Goal: Task Accomplishment & Management: Use online tool/utility

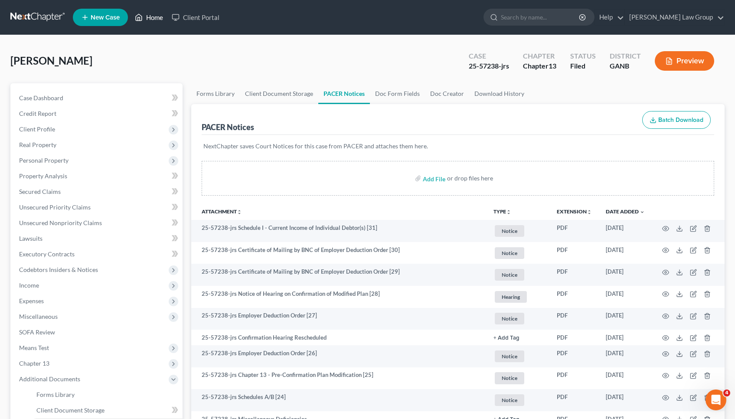
click at [155, 17] on link "Home" at bounding box center [148, 18] width 37 height 16
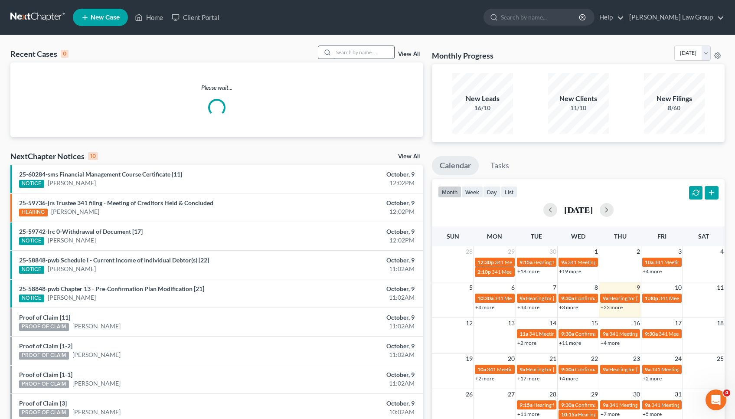
click at [381, 52] on input "search" at bounding box center [363, 52] width 61 height 13
type input "j"
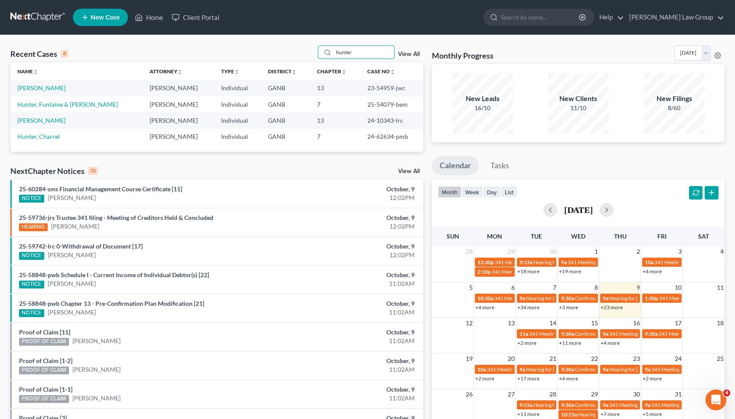
type input "hunter"
click at [48, 83] on td "[PERSON_NAME]" at bounding box center [76, 88] width 132 height 16
click at [48, 86] on link "[PERSON_NAME]" at bounding box center [41, 87] width 48 height 7
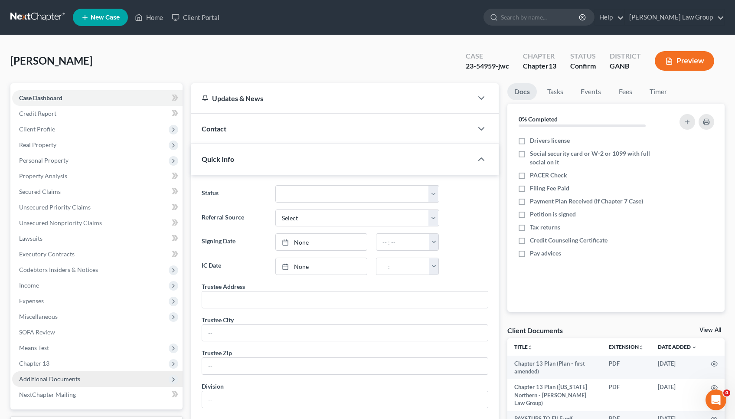
click at [43, 376] on span "Additional Documents" at bounding box center [49, 378] width 61 height 7
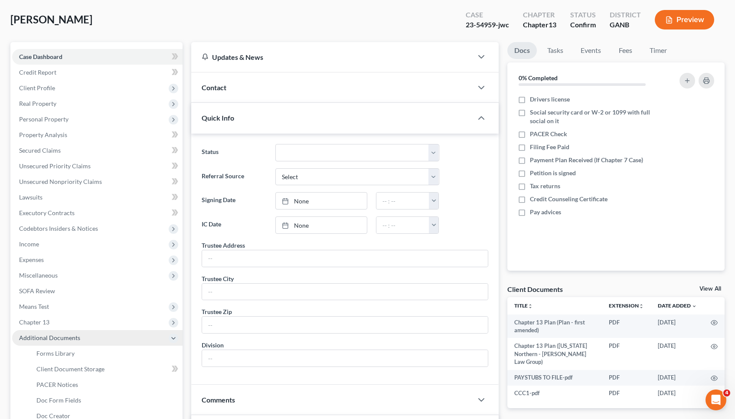
click at [43, 377] on link "PACER Notices" at bounding box center [105, 385] width 153 height 16
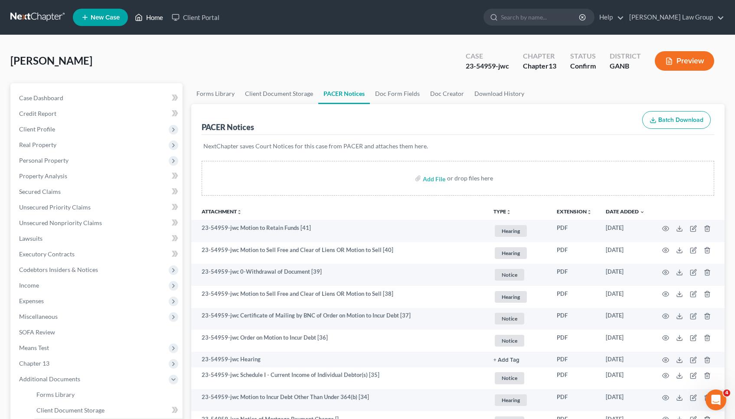
click at [157, 16] on link "Home" at bounding box center [148, 18] width 37 height 16
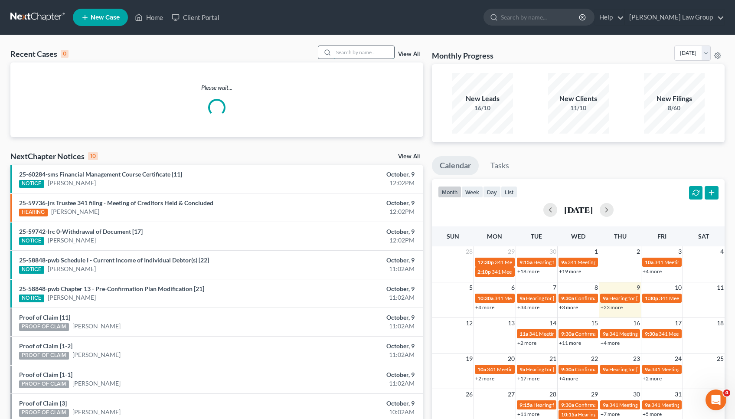
click at [381, 57] on input "search" at bounding box center [363, 52] width 61 height 13
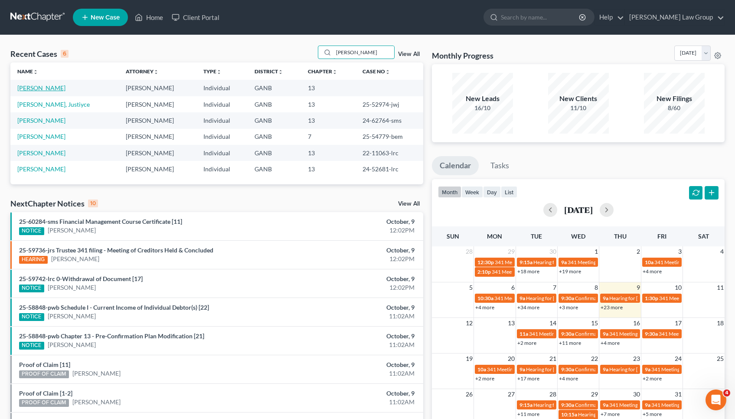
type input "walker"
click at [48, 91] on link "[PERSON_NAME]" at bounding box center [41, 87] width 48 height 7
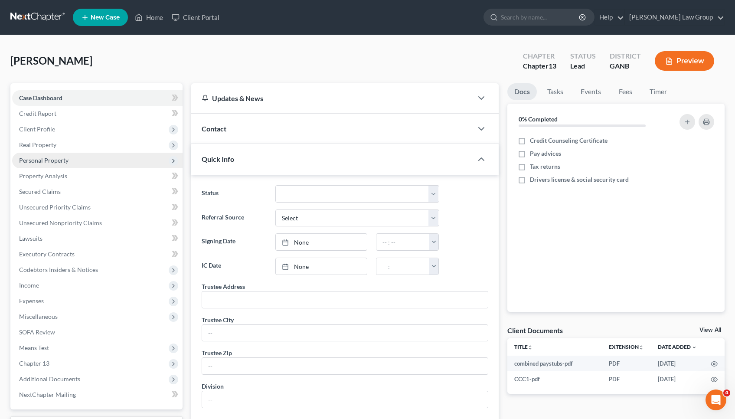
click at [74, 163] on span "Personal Property" at bounding box center [97, 161] width 170 height 16
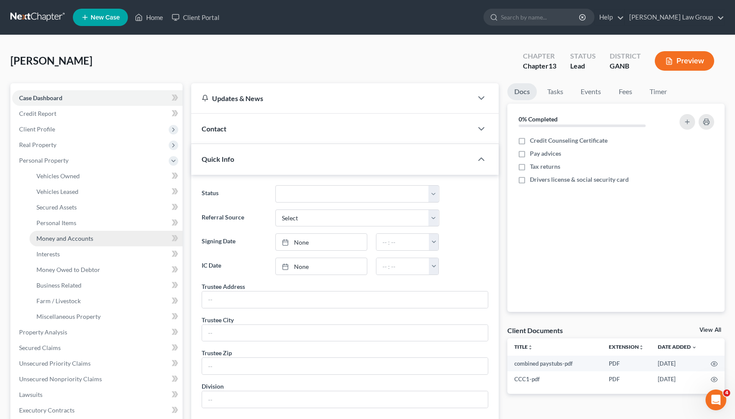
click at [66, 238] on span "Money and Accounts" at bounding box center [64, 238] width 57 height 7
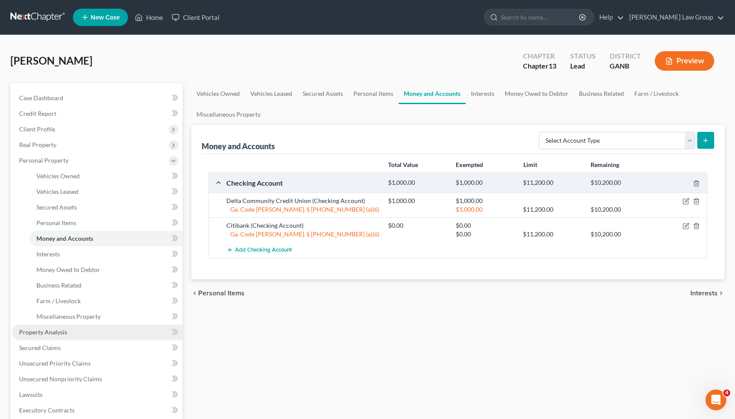
click at [122, 328] on link "Property Analysis" at bounding box center [97, 332] width 170 height 16
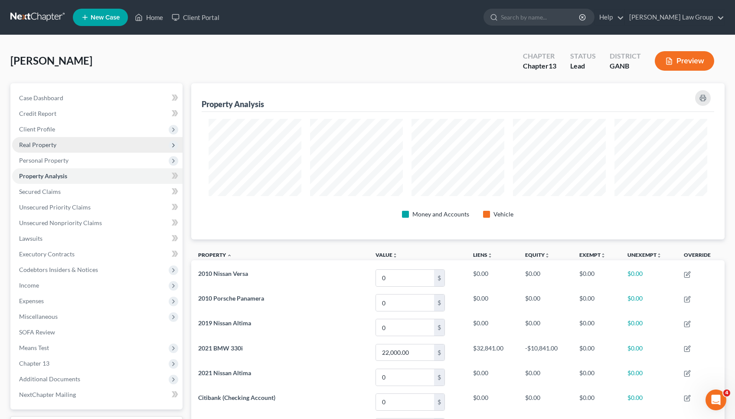
click at [82, 147] on span "Real Property" at bounding box center [97, 145] width 170 height 16
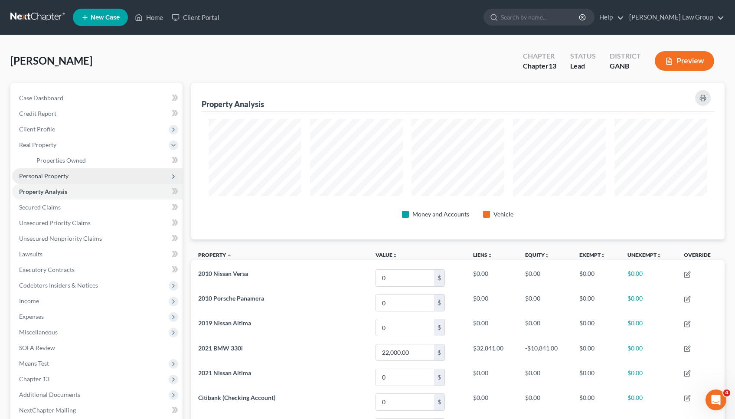
click at [82, 173] on span "Personal Property" at bounding box center [97, 176] width 170 height 16
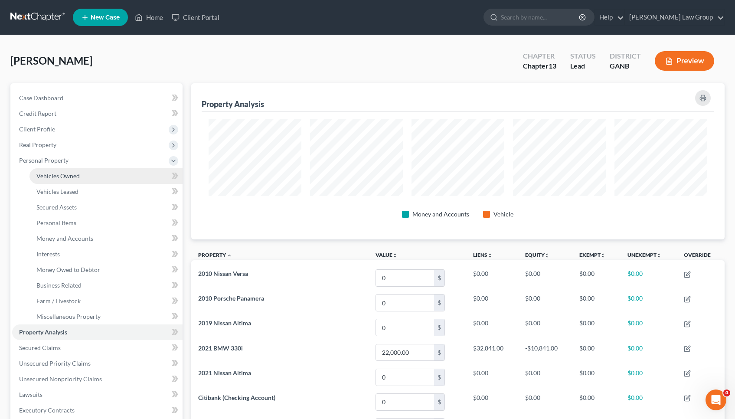
click at [79, 178] on span "Vehicles Owned" at bounding box center [57, 175] width 43 height 7
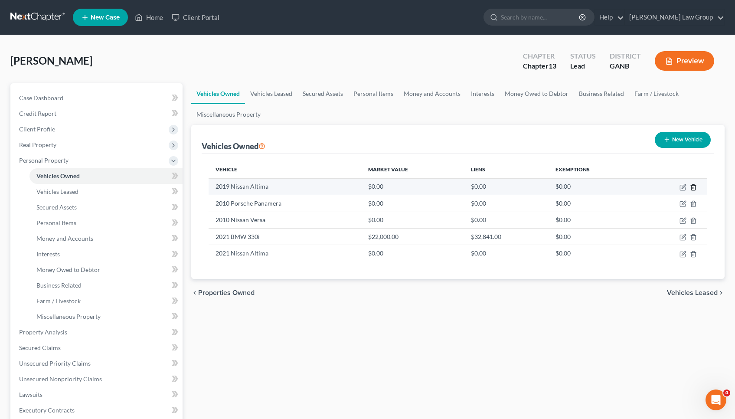
click at [692, 189] on icon "button" at bounding box center [693, 187] width 7 height 7
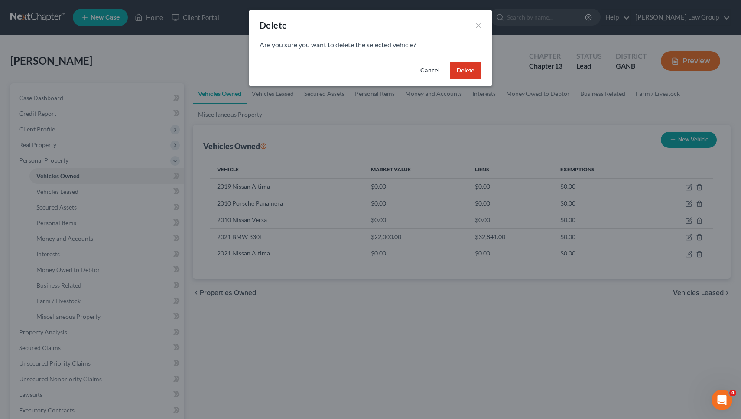
click at [464, 72] on button "Delete" at bounding box center [466, 70] width 32 height 17
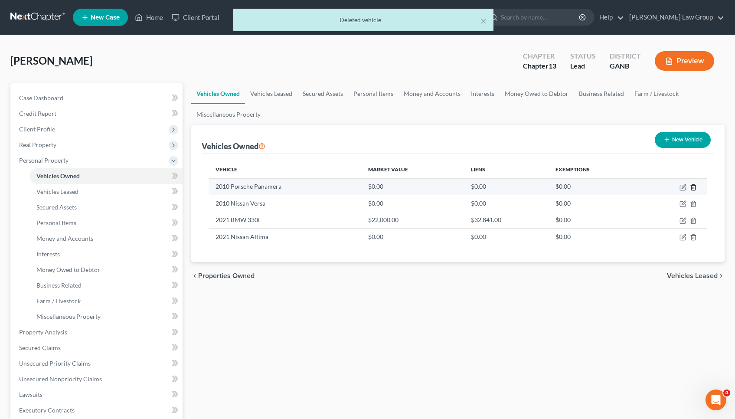
click at [695, 186] on polyline "button" at bounding box center [693, 186] width 5 height 0
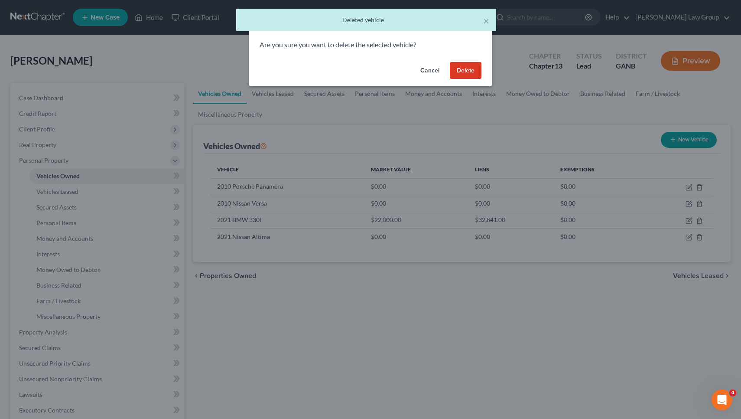
click at [476, 76] on button "Delete" at bounding box center [466, 70] width 32 height 17
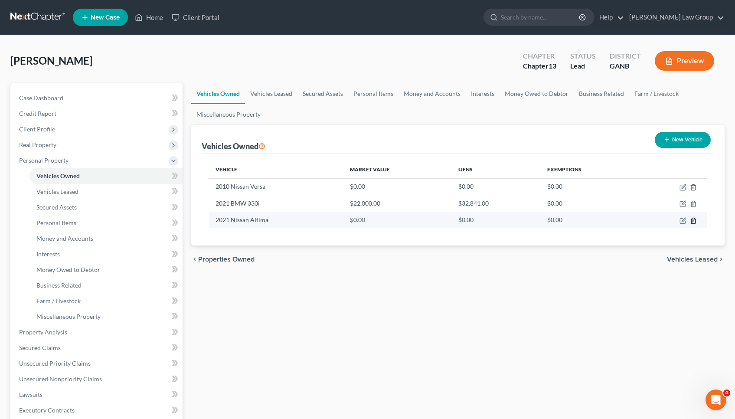
click at [694, 220] on icon "button" at bounding box center [693, 220] width 7 height 7
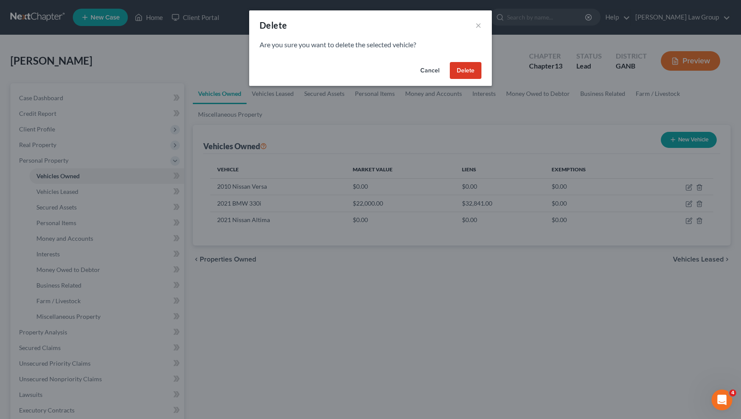
click at [473, 71] on button "Delete" at bounding box center [466, 70] width 32 height 17
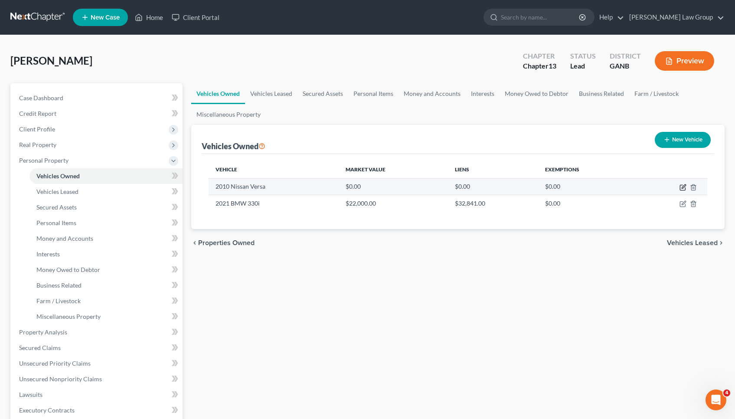
click at [685, 188] on icon "button" at bounding box center [682, 187] width 5 height 5
select select "0"
select select "16"
select select "0"
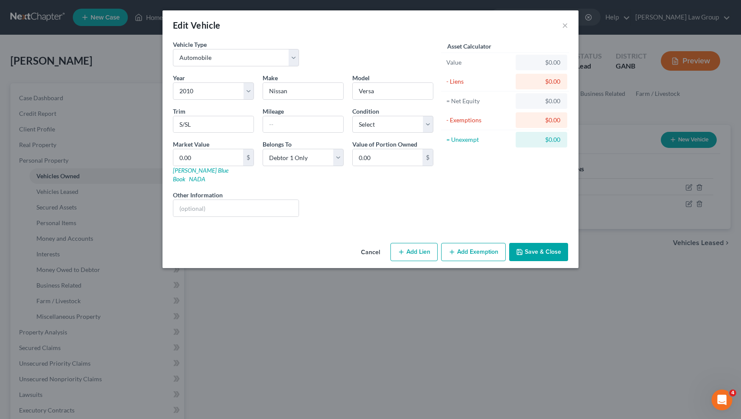
click at [226, 174] on div "Market Value 0.00 $ Kelly Blue Book NADA" at bounding box center [214, 162] width 90 height 44
click at [205, 175] on link "NADA" at bounding box center [197, 178] width 16 height 7
click at [234, 156] on input "0.00" at bounding box center [208, 157] width 70 height 16
type input "0"
type input "1"
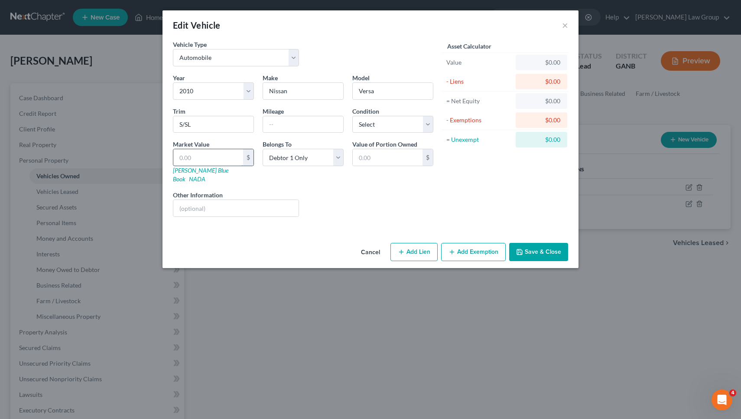
type input "1.00"
type input "15"
type input "15.00"
type input "150"
type input "150.00"
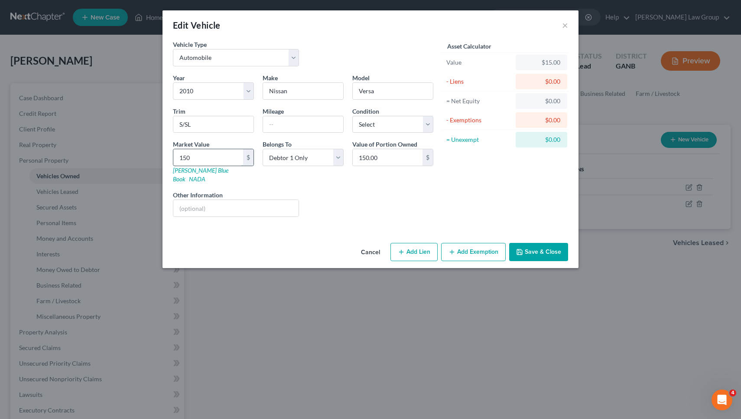
type input "1500"
type input "1,500.00"
type input "1,500"
click at [533, 243] on button "Save & Close" at bounding box center [538, 252] width 59 height 18
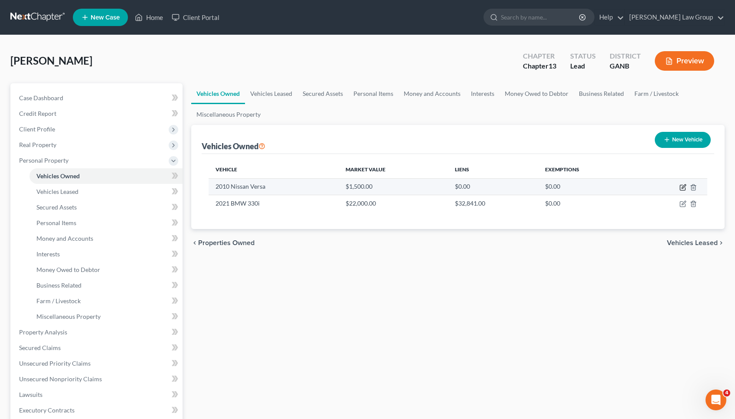
click at [681, 188] on icon "button" at bounding box center [683, 186] width 4 height 4
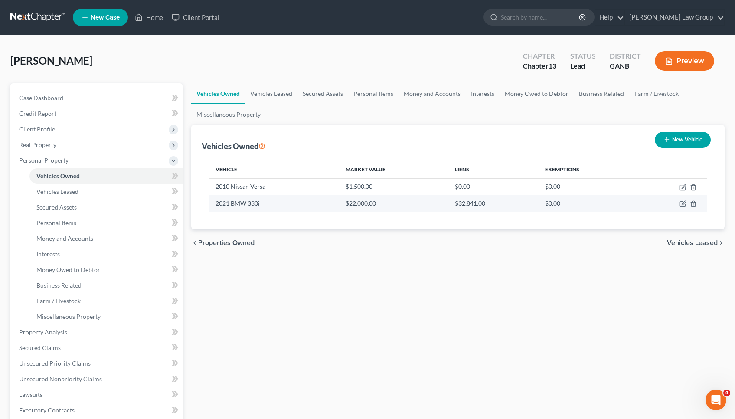
select select "0"
select select "16"
select select "0"
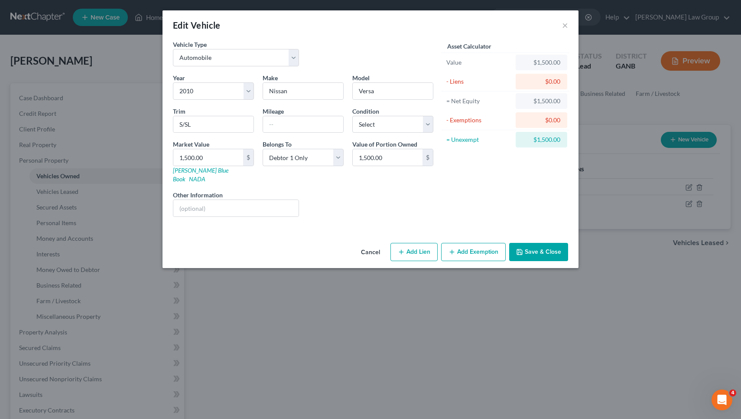
click at [463, 243] on button "Add Exemption" at bounding box center [473, 252] width 65 height 18
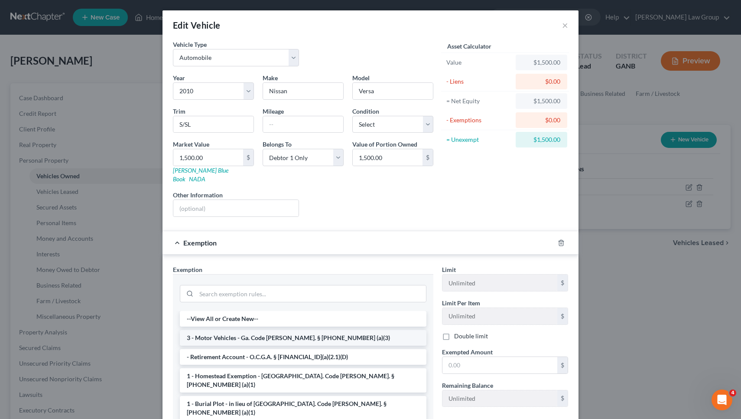
click at [302, 330] on li "3 - Motor Vehicles - Ga. Code Ann. § 44-13-100 (a)(3)" at bounding box center [303, 338] width 247 height 16
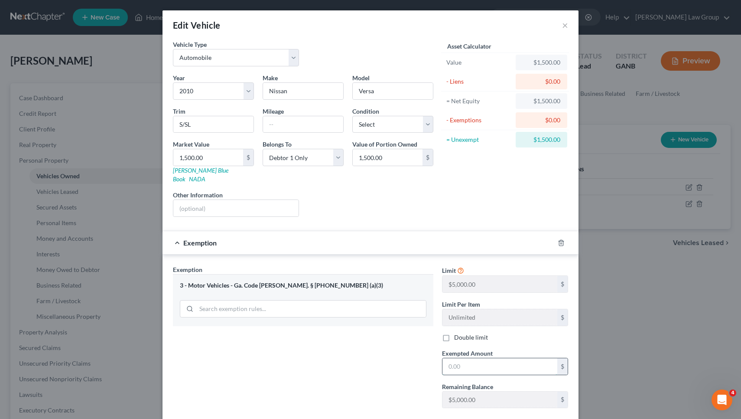
click at [451, 358] on input "text" at bounding box center [500, 366] width 115 height 16
type input "1,500"
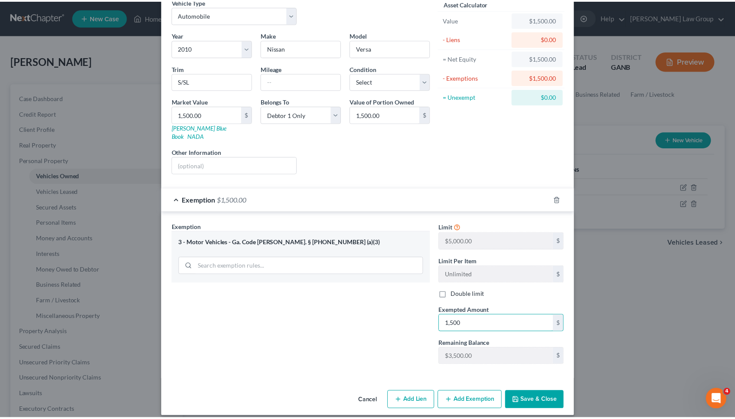
scroll to position [42, 0]
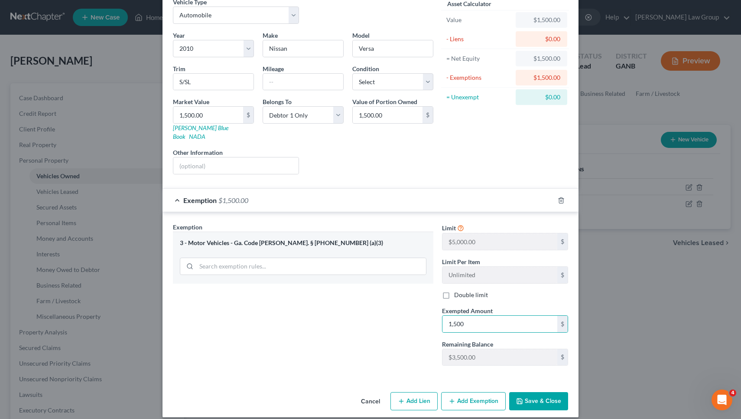
click at [534, 392] on button "Save & Close" at bounding box center [538, 401] width 59 height 18
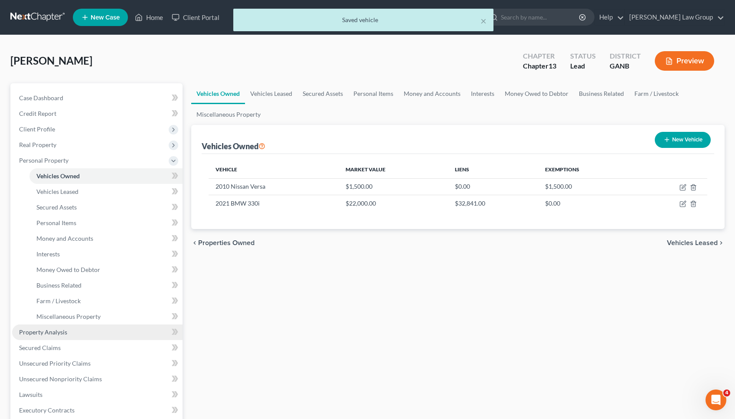
click at [95, 325] on link "Property Analysis" at bounding box center [97, 332] width 170 height 16
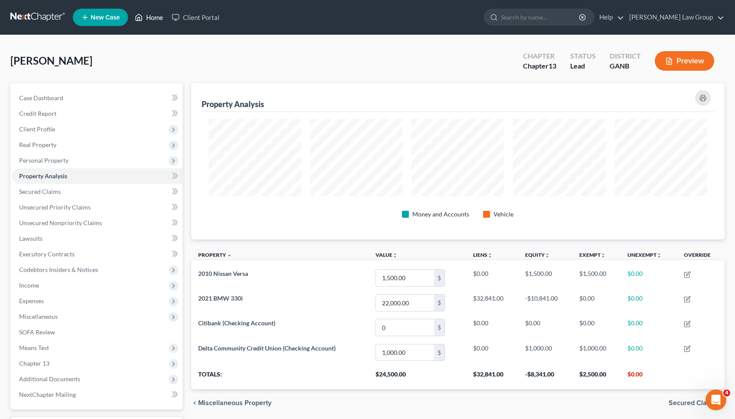
click at [157, 24] on link "Home" at bounding box center [148, 18] width 37 height 16
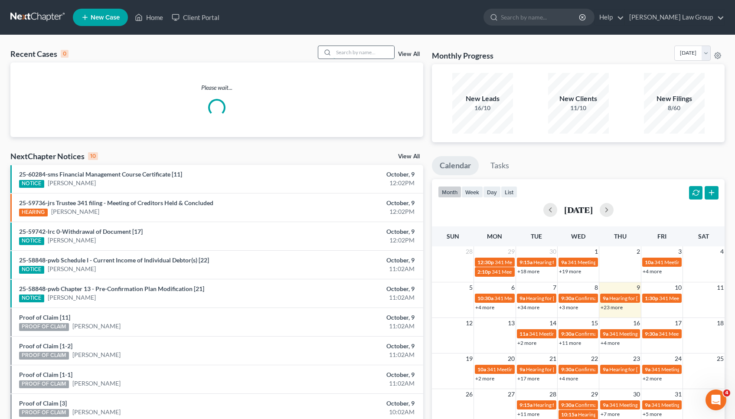
click at [376, 51] on input "search" at bounding box center [363, 52] width 61 height 13
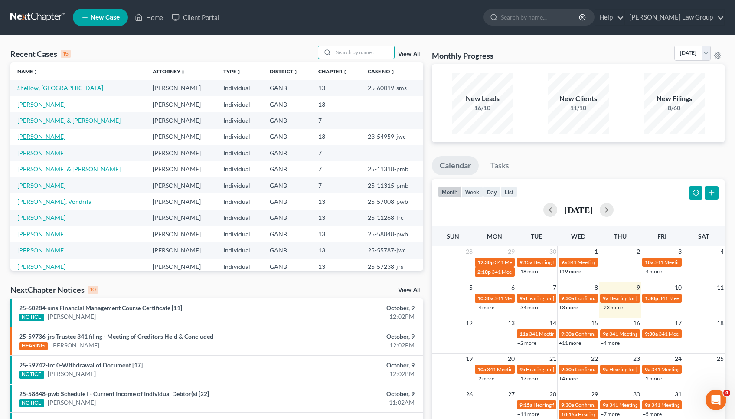
click at [52, 138] on link "[PERSON_NAME]" at bounding box center [41, 136] width 48 height 7
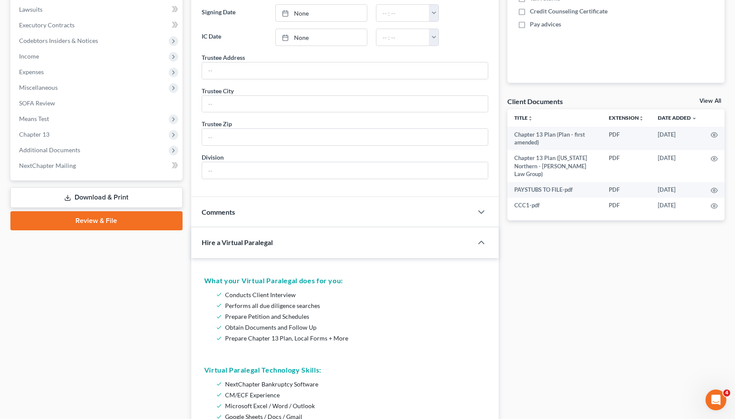
scroll to position [170, 0]
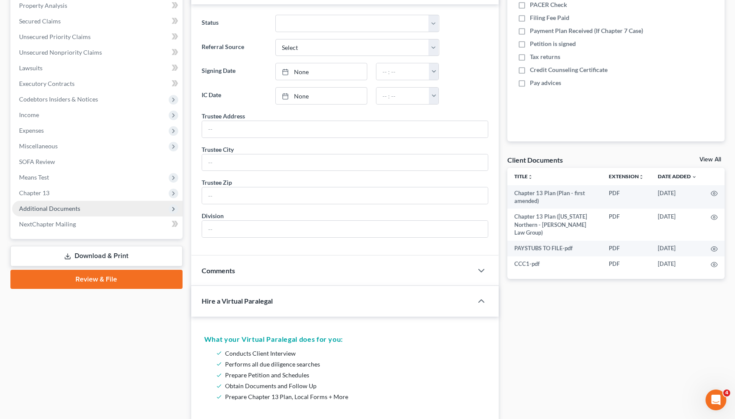
click at [84, 207] on span "Additional Documents" at bounding box center [97, 209] width 170 height 16
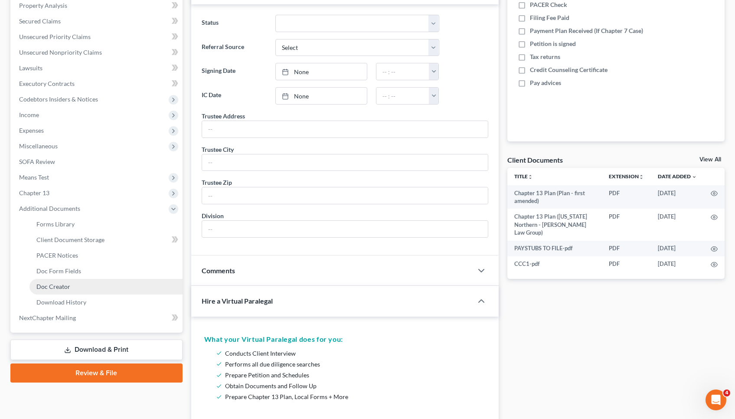
click at [86, 287] on link "Doc Creator" at bounding box center [105, 287] width 153 height 16
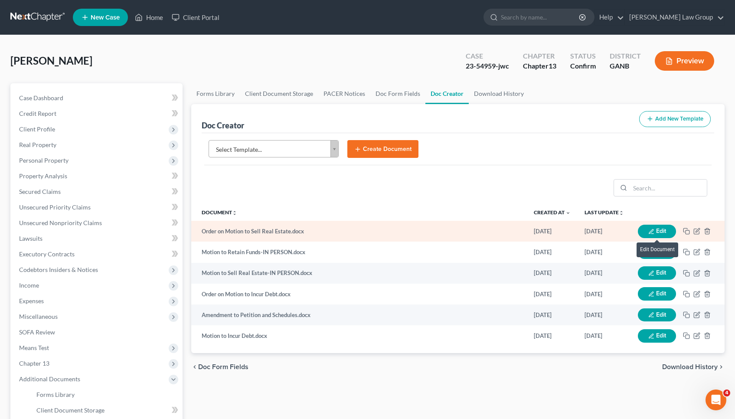
click at [665, 231] on button "Edit" at bounding box center [657, 231] width 38 height 13
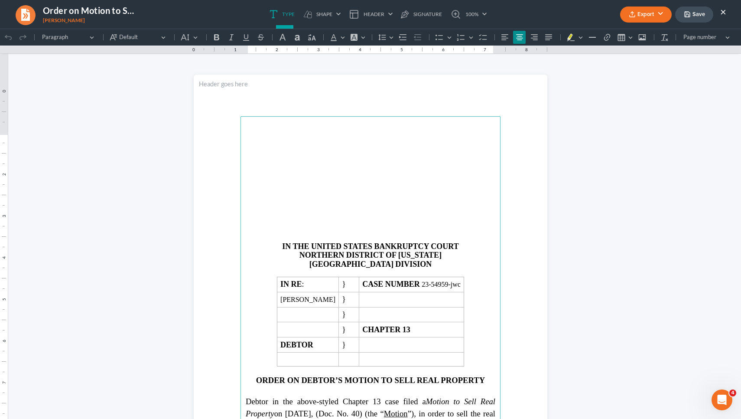
click at [642, 14] on button "Export" at bounding box center [646, 15] width 52 height 16
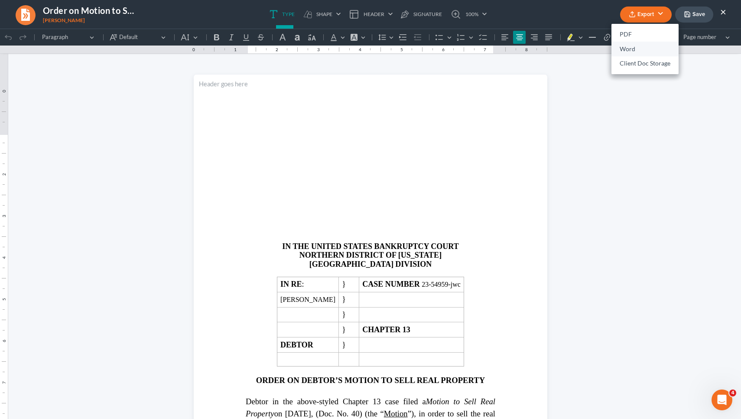
click at [624, 53] on link "Word" at bounding box center [645, 49] width 67 height 15
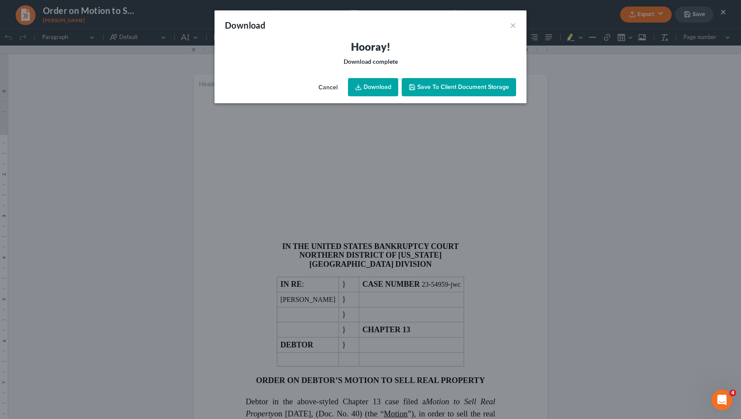
click at [375, 86] on link "Download" at bounding box center [373, 87] width 50 height 18
click at [334, 90] on button "Cancel" at bounding box center [328, 87] width 33 height 17
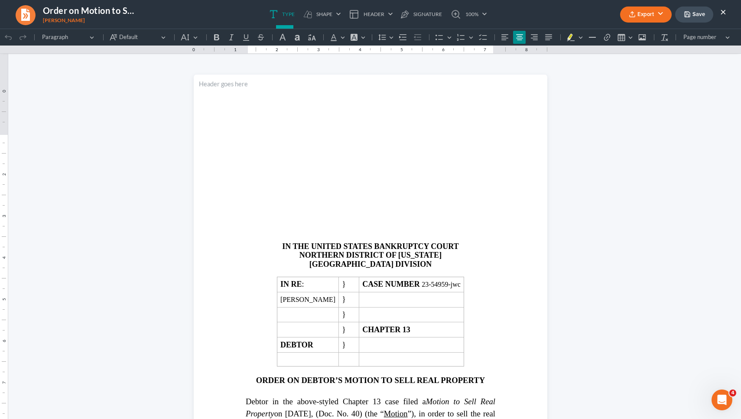
click at [725, 11] on button "×" at bounding box center [723, 12] width 6 height 10
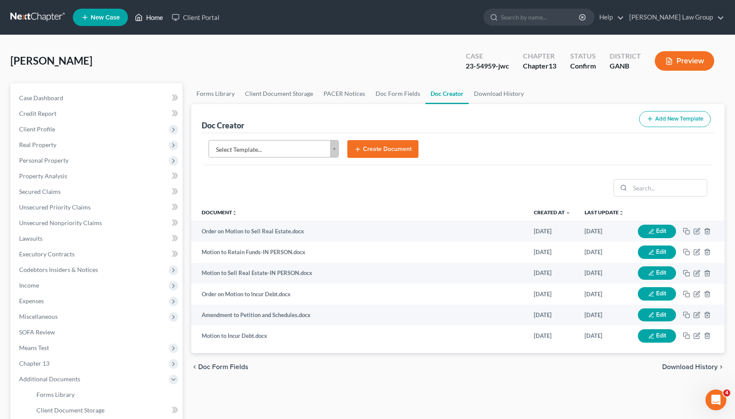
click at [149, 17] on link "Home" at bounding box center [148, 18] width 37 height 16
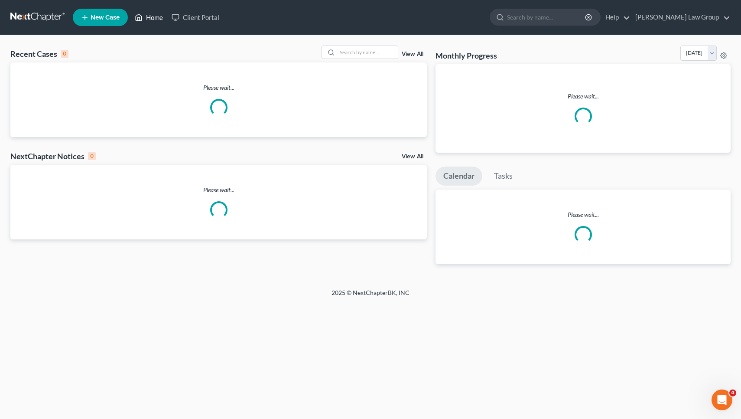
click at [149, 17] on link "Home" at bounding box center [148, 18] width 37 height 16
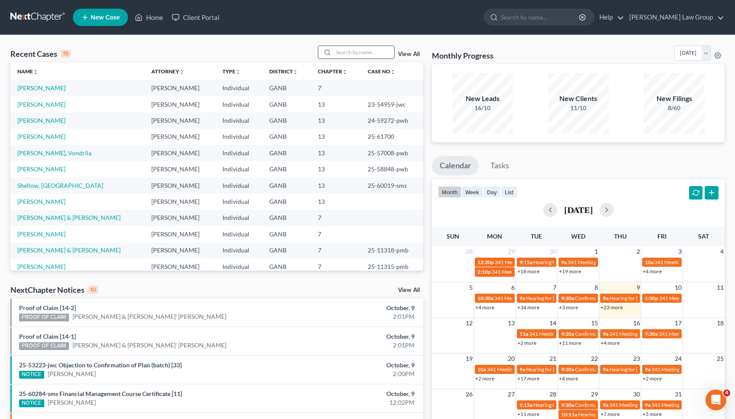
click at [375, 50] on input "search" at bounding box center [363, 52] width 61 height 13
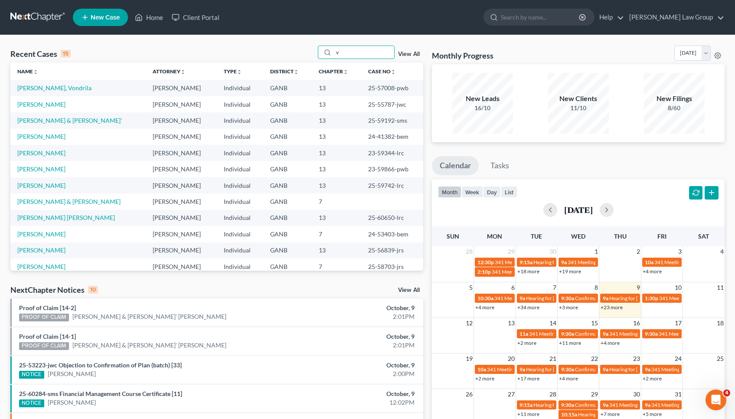
type input "v"
click at [374, 118] on td "25-59192-sms" at bounding box center [392, 120] width 62 height 16
drag, startPoint x: 352, startPoint y: 120, endPoint x: 371, endPoint y: 120, distance: 18.2
click at [371, 120] on td "25-59192-sms" at bounding box center [392, 120] width 62 height 16
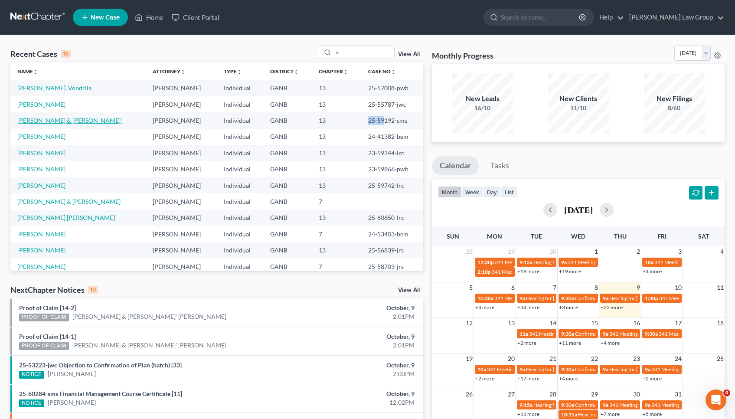
click at [39, 117] on link "[PERSON_NAME] & [PERSON_NAME]'" at bounding box center [69, 120] width 104 height 7
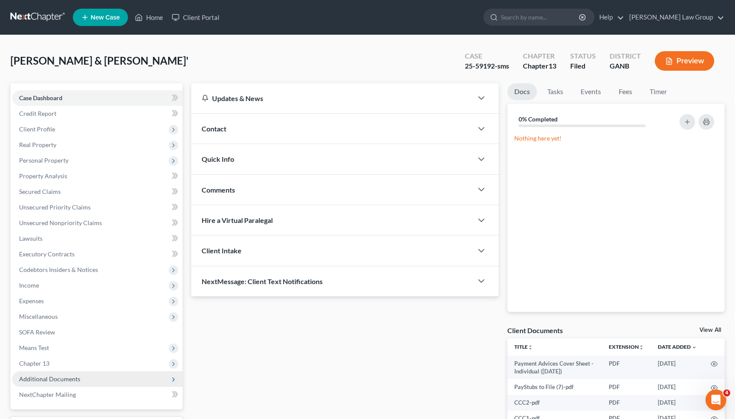
click at [62, 375] on span "Additional Documents" at bounding box center [49, 378] width 61 height 7
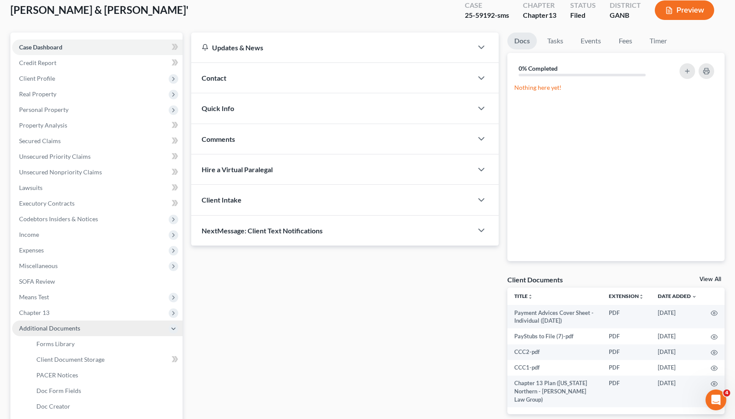
click at [62, 375] on span "PACER Notices" at bounding box center [57, 374] width 42 height 7
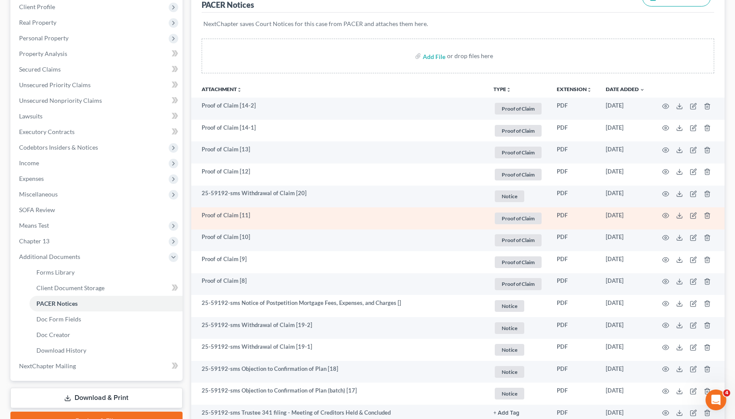
scroll to position [202, 0]
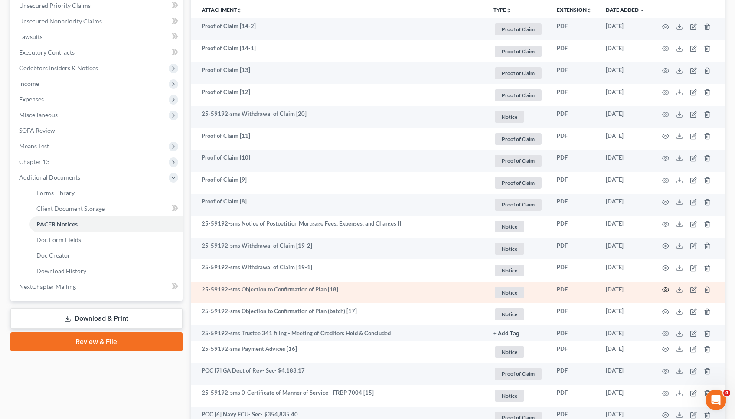
click at [665, 287] on icon "button" at bounding box center [665, 289] width 7 height 5
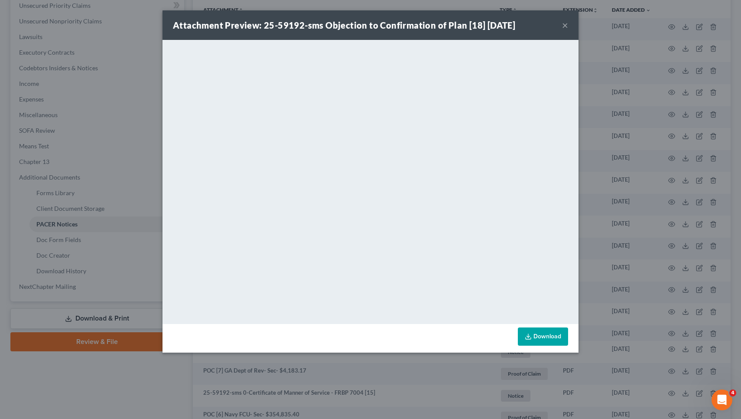
click at [565, 26] on button "×" at bounding box center [565, 25] width 6 height 10
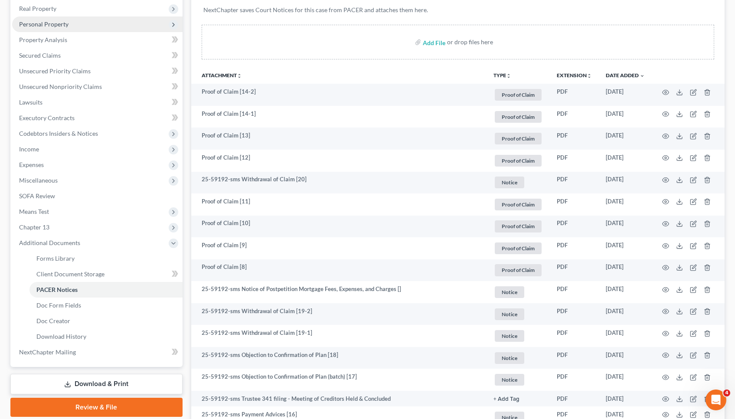
scroll to position [138, 0]
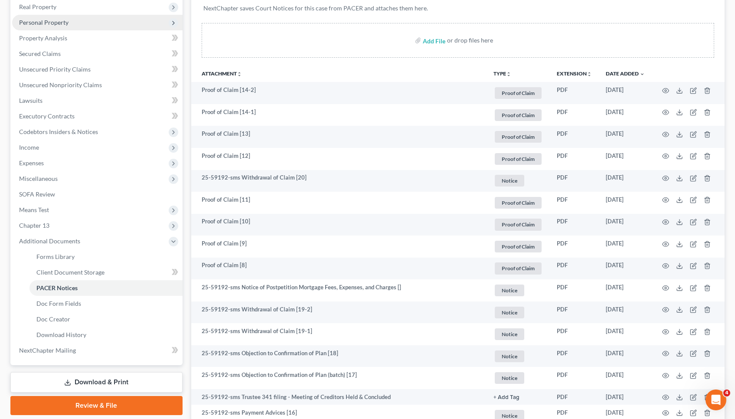
click at [99, 22] on span "Personal Property" at bounding box center [97, 23] width 170 height 16
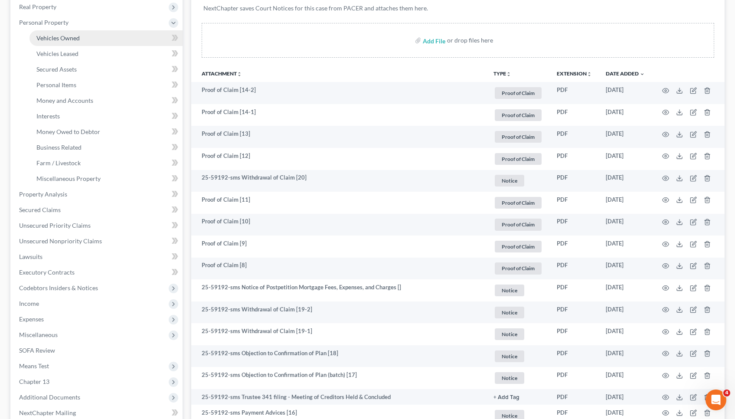
click at [95, 39] on link "Vehicles Owned" at bounding box center [105, 38] width 153 height 16
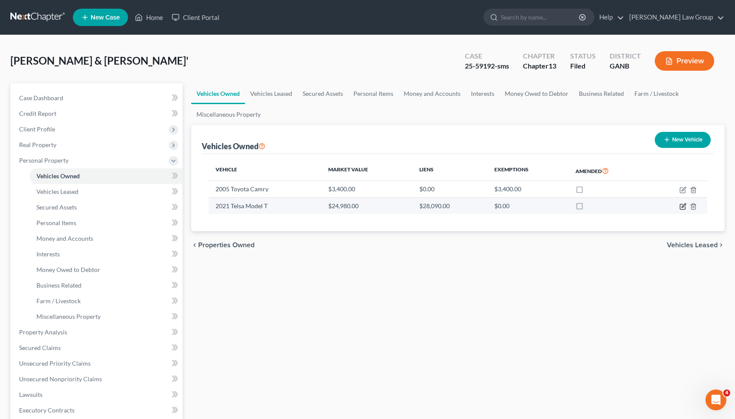
click at [684, 206] on icon "button" at bounding box center [682, 206] width 7 height 7
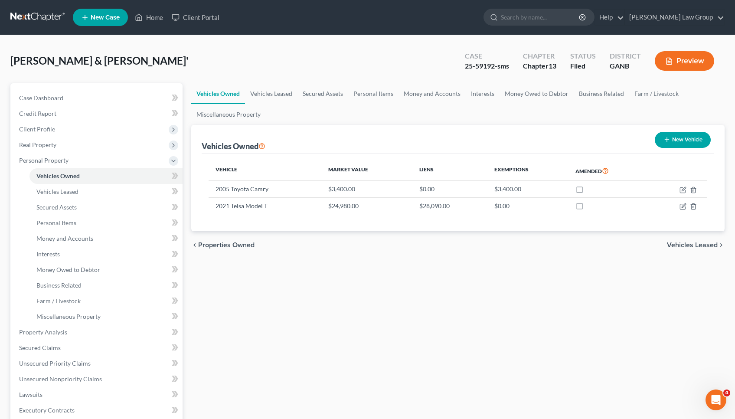
select select "0"
select select "5"
select select "2"
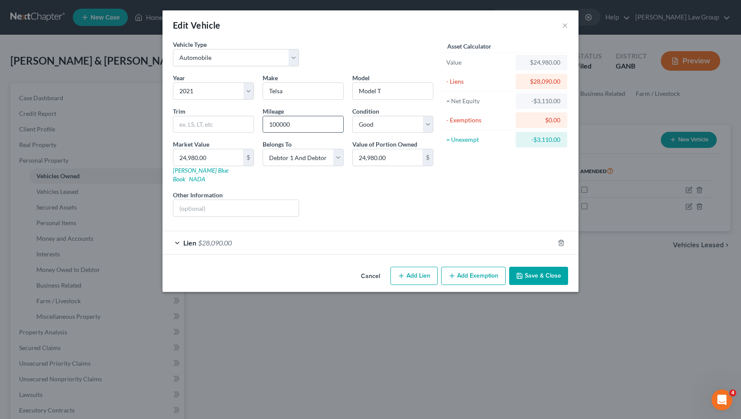
click at [278, 124] on input "100000" at bounding box center [303, 124] width 80 height 16
click at [367, 267] on button "Cancel" at bounding box center [370, 275] width 33 height 17
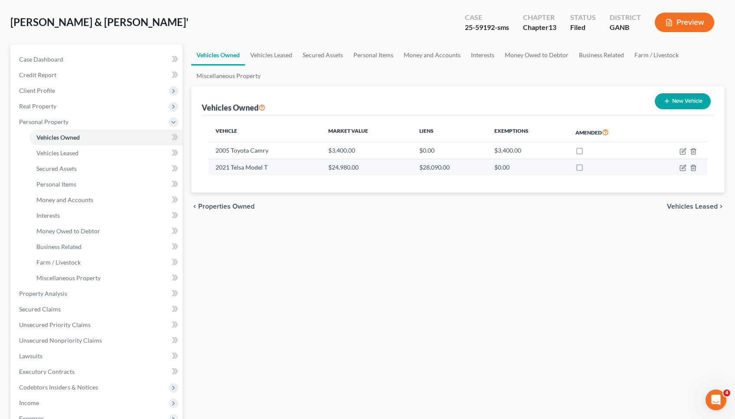
scroll to position [40, 0]
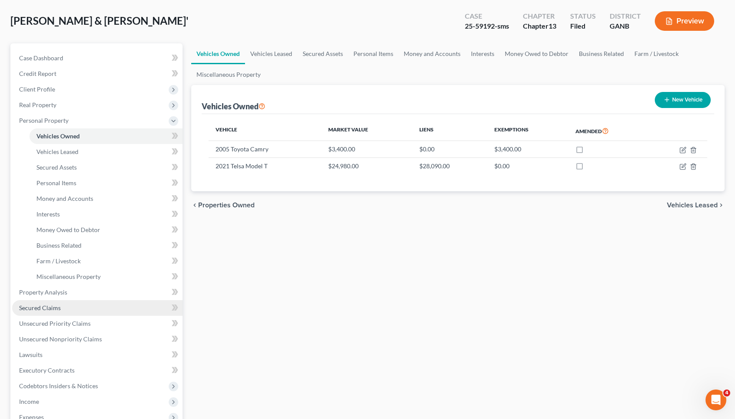
click at [81, 308] on link "Secured Claims" at bounding box center [97, 308] width 170 height 16
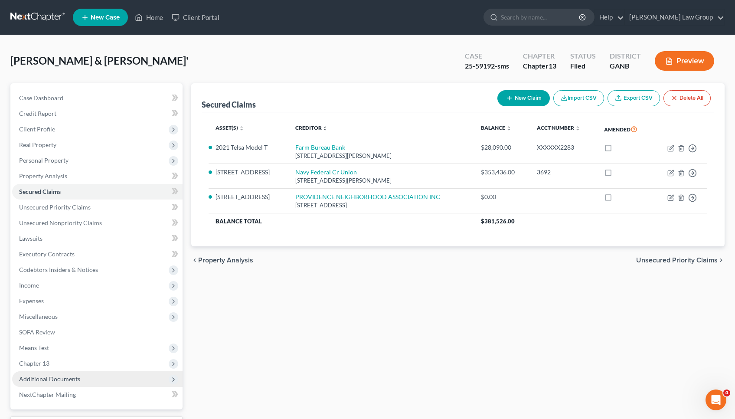
click at [81, 380] on span "Additional Documents" at bounding box center [97, 379] width 170 height 16
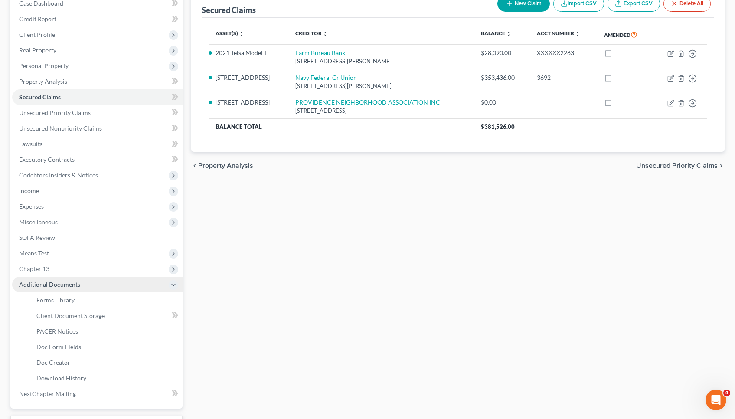
scroll to position [100, 0]
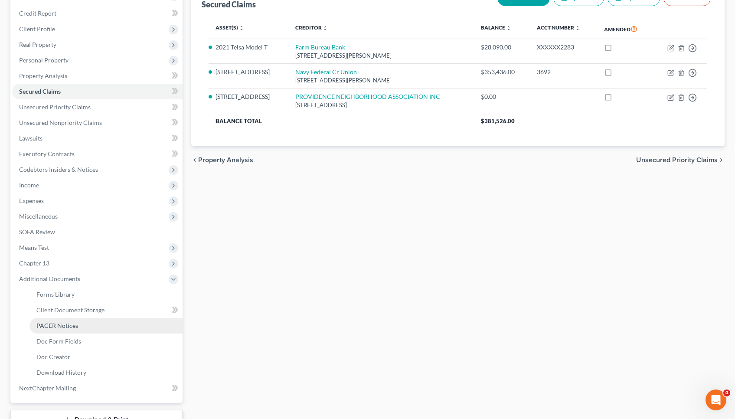
click at [75, 326] on span "PACER Notices" at bounding box center [57, 325] width 42 height 7
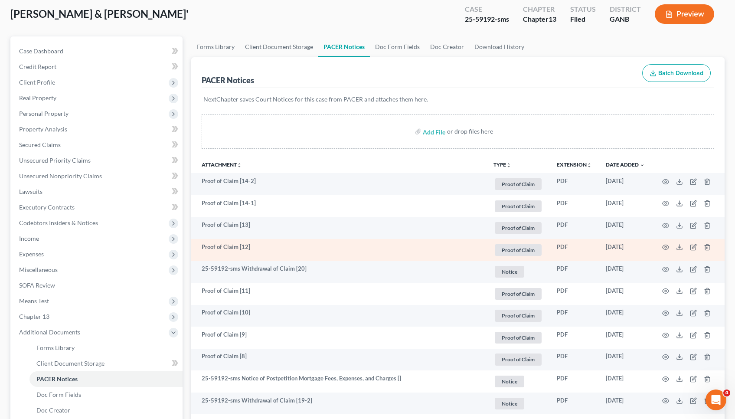
scroll to position [52, 0]
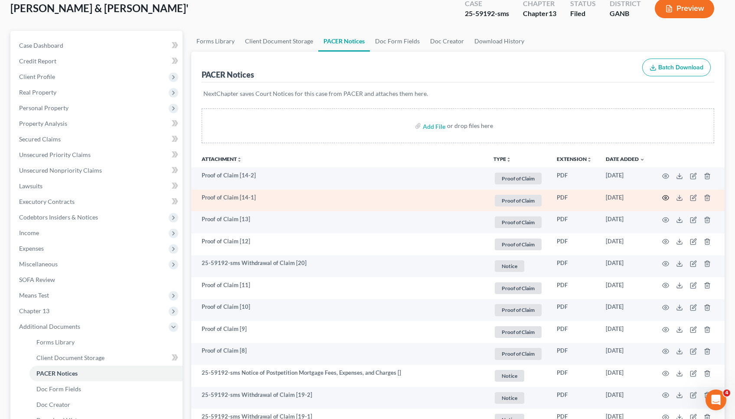
click at [665, 198] on icon "button" at bounding box center [665, 197] width 7 height 7
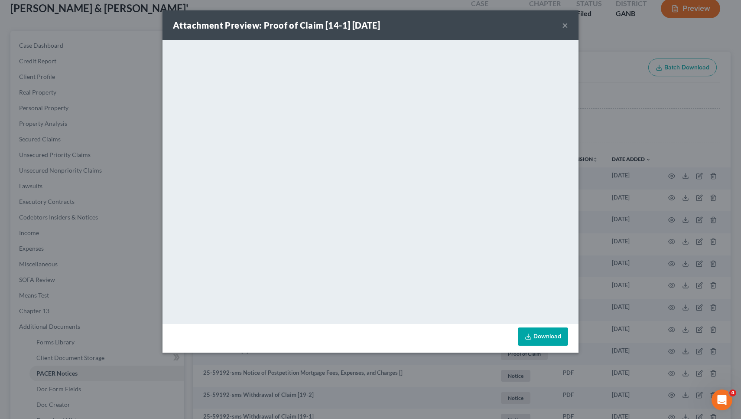
click at [566, 26] on button "×" at bounding box center [565, 25] width 6 height 10
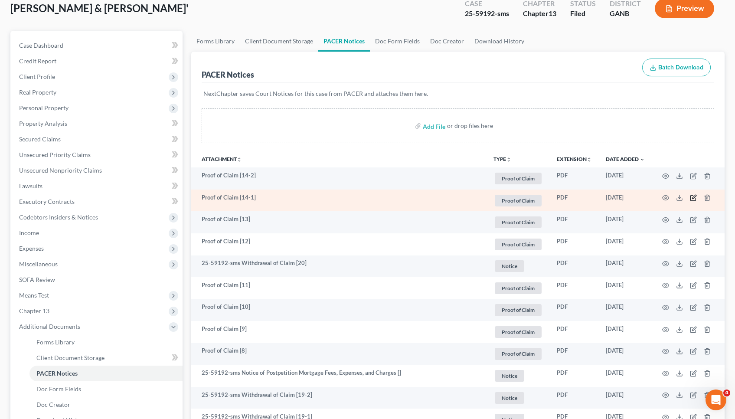
click at [692, 197] on icon "button" at bounding box center [693, 197] width 7 height 7
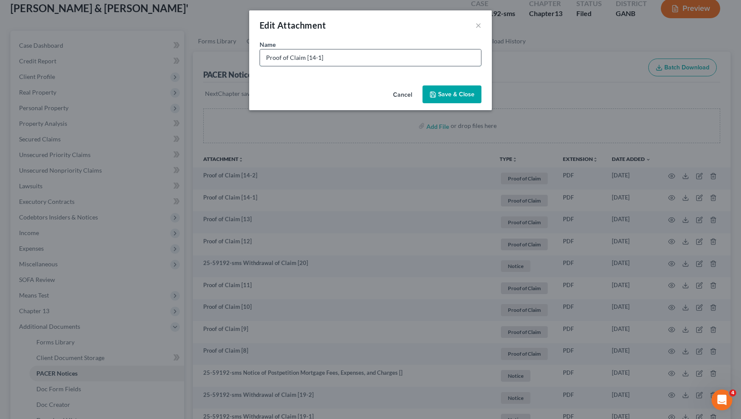
click at [474, 65] on input "Proof of Claim [14-1]" at bounding box center [370, 57] width 221 height 16
drag, startPoint x: 303, startPoint y: 59, endPoint x: 221, endPoint y: 55, distance: 82.0
click at [221, 55] on div "Edit Attachment × Name * Proof of Claim [14-1] Verizon- U/S- $130.69 Cancel Sav…" at bounding box center [370, 209] width 741 height 419
type input "POC [14-1] Verizon- U/S- $130.69"
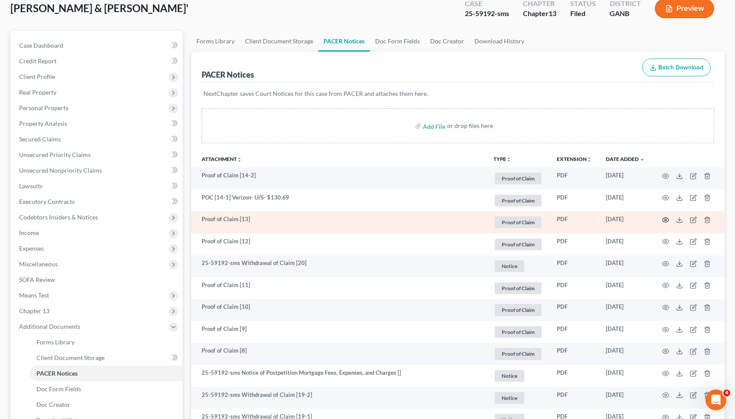
click at [668, 218] on icon "button" at bounding box center [665, 220] width 7 height 5
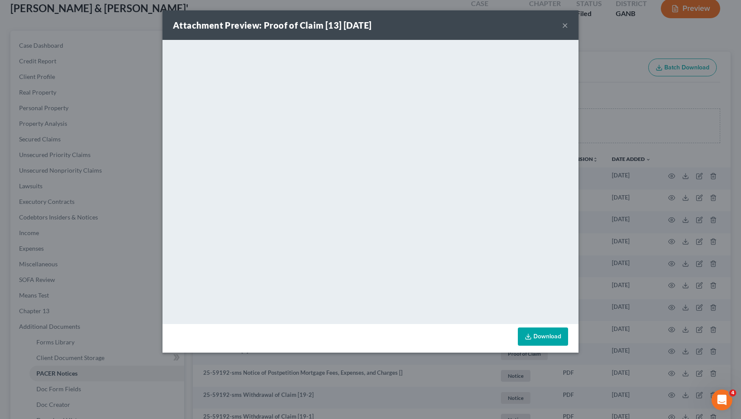
click at [564, 23] on button "×" at bounding box center [565, 25] width 6 height 10
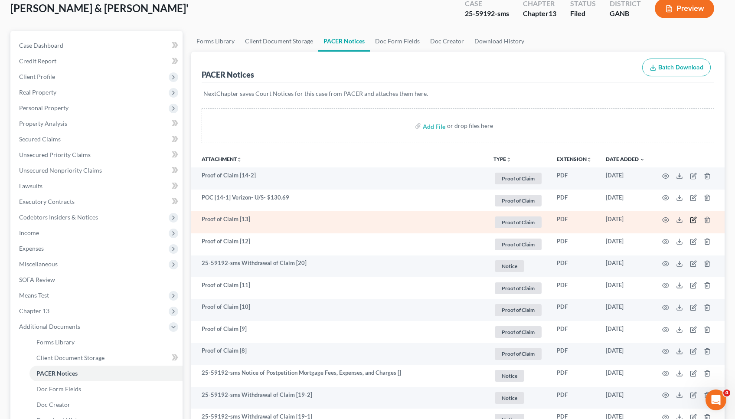
click at [692, 219] on icon "button" at bounding box center [693, 219] width 7 height 7
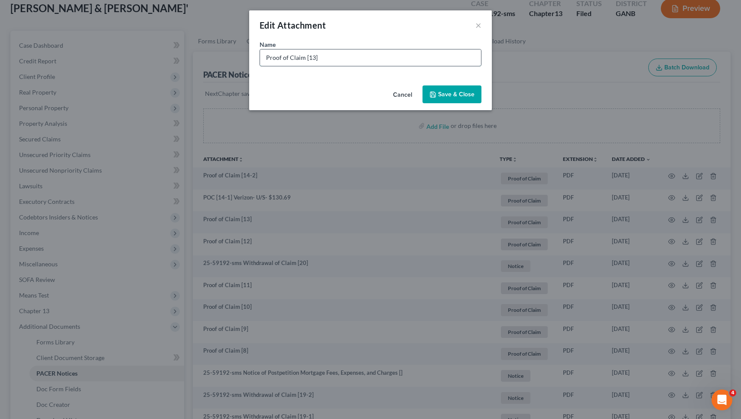
click at [469, 58] on input "Proof of Claim [13]" at bounding box center [370, 57] width 221 height 16
click at [319, 57] on input "Proof of Claim [13] $3,975.74" at bounding box center [370, 57] width 221 height 16
drag, startPoint x: 265, startPoint y: 58, endPoint x: 303, endPoint y: 59, distance: 38.6
click at [303, 59] on input "Proof of Claim [13] Farm Bureau Bank- U/S- $3,975.74" at bounding box center [370, 57] width 221 height 16
type input "POC [13] Farm Bureau Bank- U/S- $3,975.74"
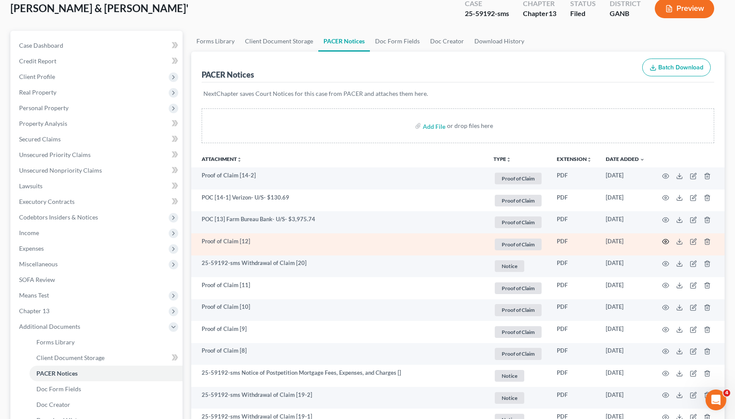
click at [667, 242] on icon "button" at bounding box center [665, 241] width 7 height 7
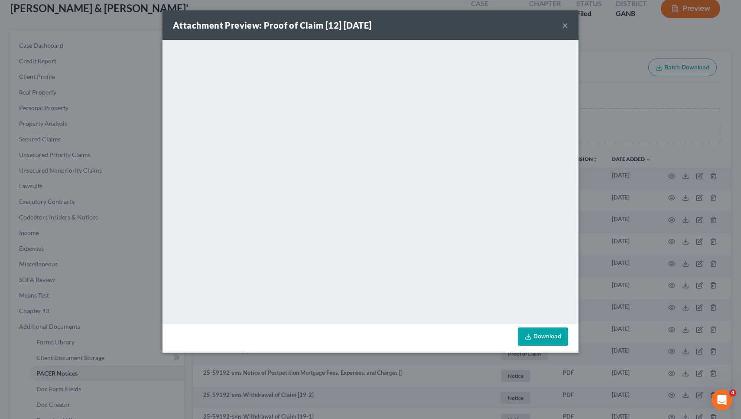
click at [567, 25] on button "×" at bounding box center [565, 25] width 6 height 10
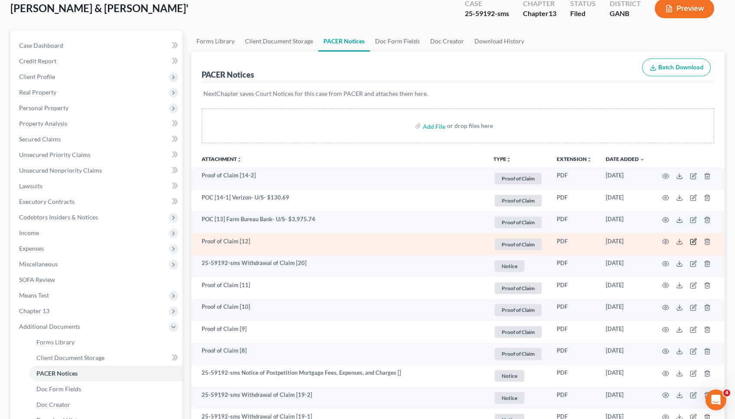
click at [695, 239] on icon "button" at bounding box center [693, 241] width 7 height 7
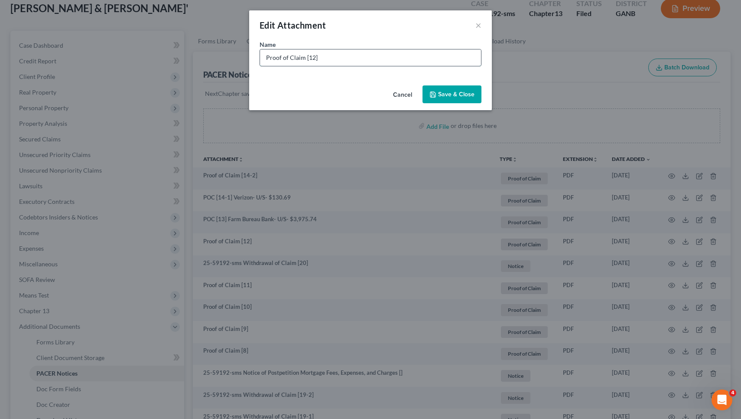
click at [473, 62] on input "Proof of Claim [12]" at bounding box center [370, 57] width 221 height 16
drag, startPoint x: 305, startPoint y: 59, endPoint x: 234, endPoint y: 63, distance: 71.2
click at [234, 63] on div "Edit Attachment × Name * Proof of Claim [12] Midland Credit Mgmt- U/S- $470.00 …" at bounding box center [370, 209] width 741 height 419
drag, startPoint x: 304, startPoint y: 59, endPoint x: 238, endPoint y: 57, distance: 65.5
click at [238, 58] on div "Edit Attachment × Name * Proof of Claim [12] Midland Credit Mgmt- U/S- $470.00 …" at bounding box center [370, 209] width 741 height 419
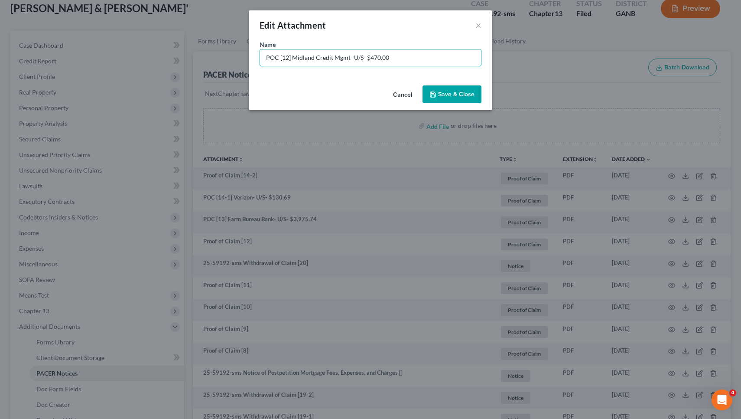
type input "POC [12] Midland Credit Mgmt- U/S- $470.00"
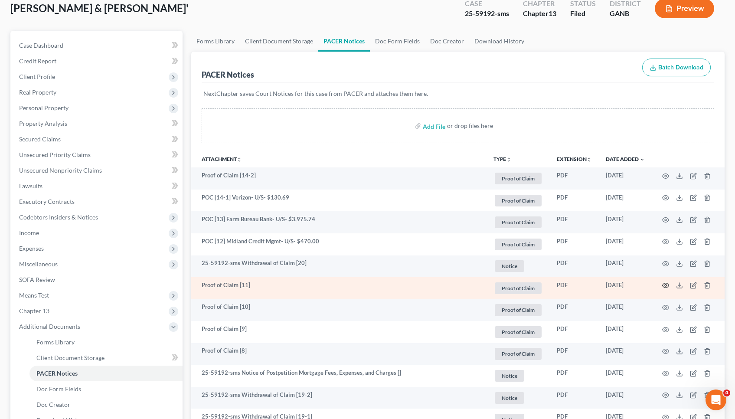
click at [668, 284] on icon "button" at bounding box center [665, 285] width 7 height 5
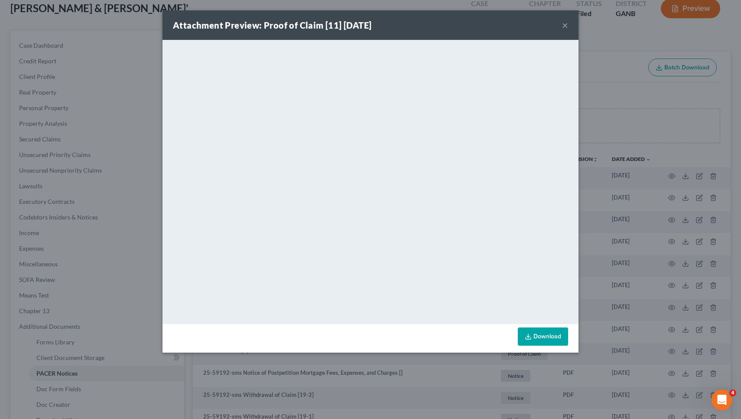
click at [564, 24] on button "×" at bounding box center [565, 25] width 6 height 10
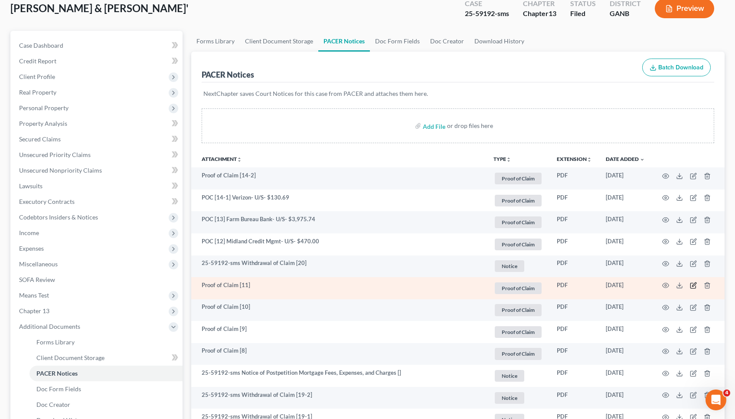
click at [694, 284] on icon "button" at bounding box center [693, 285] width 7 height 7
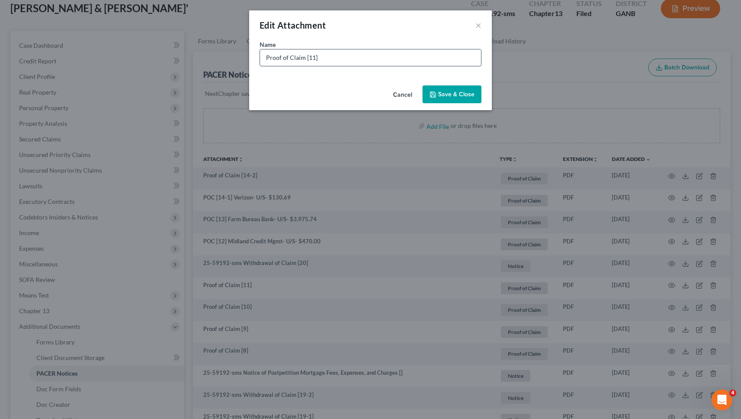
click at [456, 58] on input "Proof of Claim [11]" at bounding box center [370, 57] width 221 height 16
drag, startPoint x: 302, startPoint y: 59, endPoint x: 181, endPoint y: 48, distance: 121.9
click at [181, 48] on div "Edit Attachment × Name * Proof of Claim [11] Midland Credit Mgmt- U/S- $8,038.6…" at bounding box center [370, 209] width 741 height 419
type input "POC [11] Midland Credit Mgmt- U/S- $8,038.66"
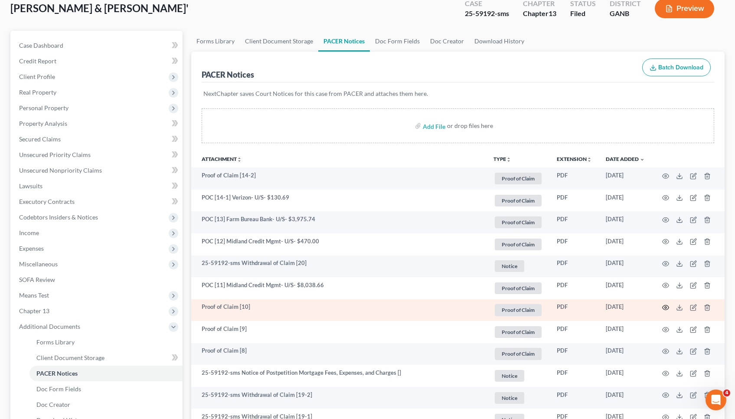
click at [665, 306] on circle "button" at bounding box center [666, 307] width 2 height 2
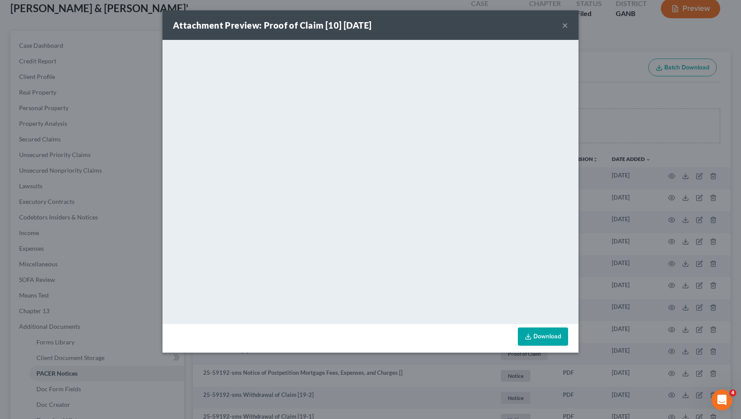
click at [567, 23] on button "×" at bounding box center [565, 25] width 6 height 10
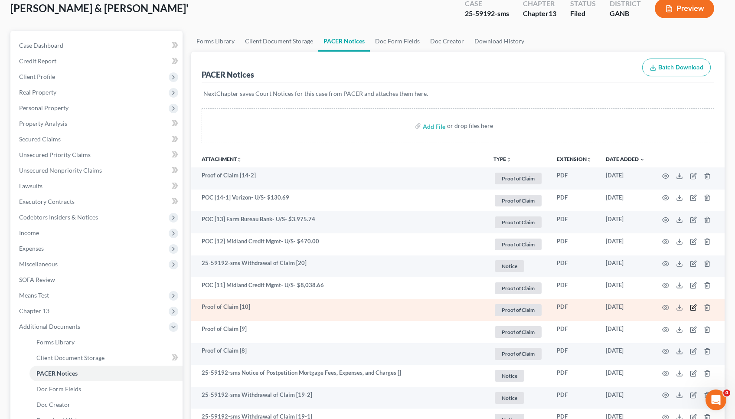
click at [694, 309] on icon "button" at bounding box center [693, 307] width 7 height 7
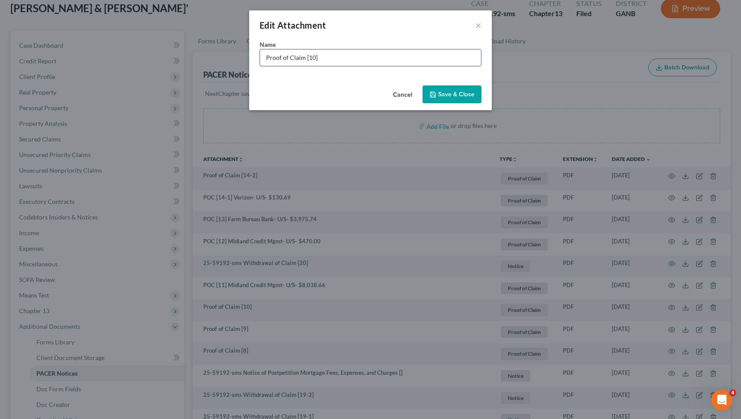
click at [471, 56] on input "Proof of Claim [10]" at bounding box center [370, 57] width 221 height 16
drag, startPoint x: 303, startPoint y: 57, endPoint x: 171, endPoint y: 55, distance: 132.7
click at [171, 55] on div "Edit Attachment × Name * Proof of Claim [10] Farm Bureau Bank- Sec- $29,407.81 …" at bounding box center [370, 209] width 741 height 419
type input "POC [10] Farm Bureau Bank- Sec- $29,407.81"
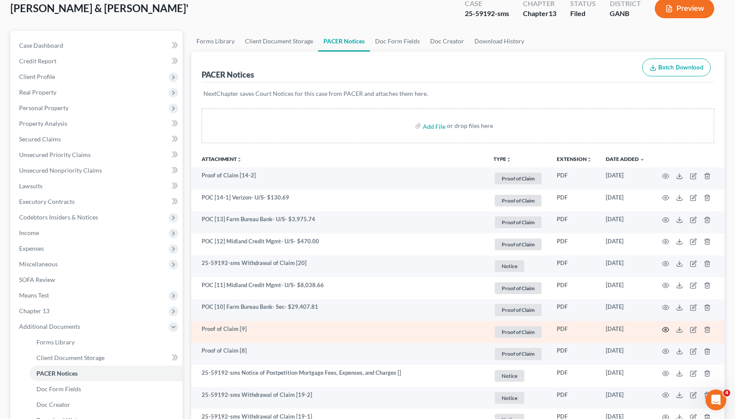
click at [665, 329] on circle "button" at bounding box center [666, 330] width 2 height 2
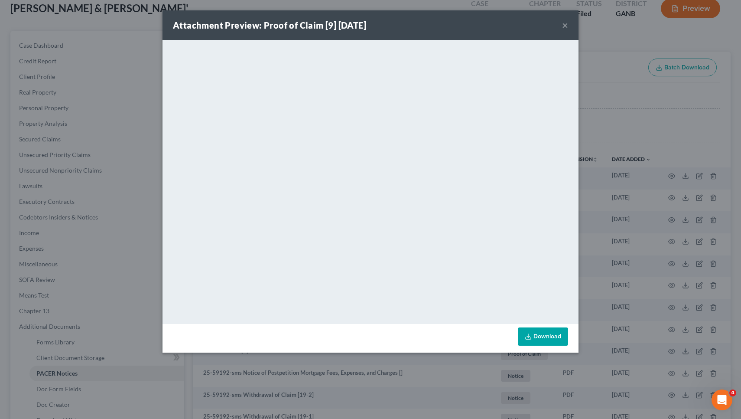
click at [567, 26] on button "×" at bounding box center [565, 25] width 6 height 10
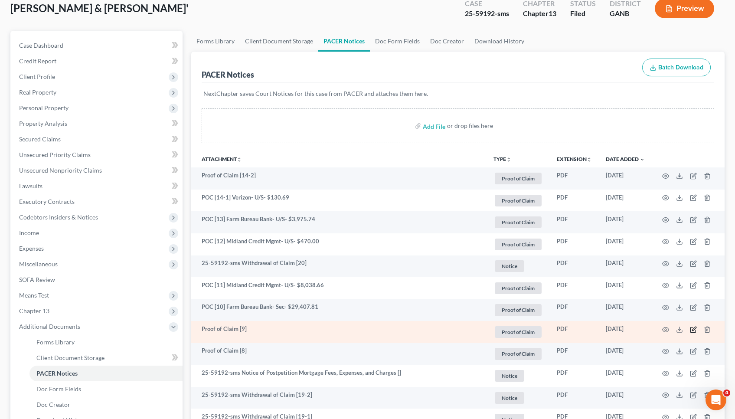
click at [691, 328] on icon "button" at bounding box center [692, 329] width 5 height 5
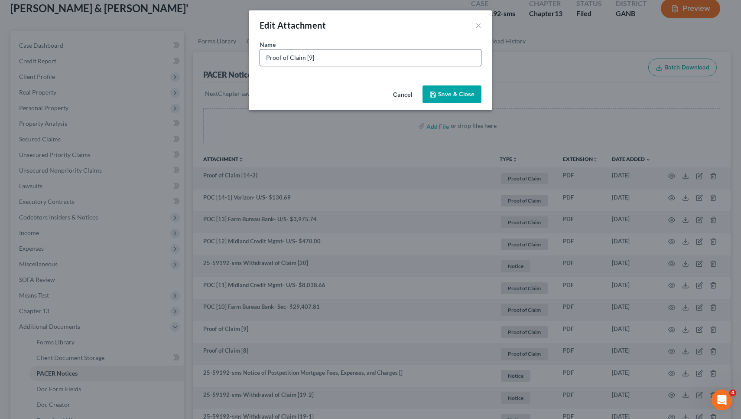
click at [460, 60] on input "Proof of Claim [9]" at bounding box center [370, 57] width 221 height 16
drag, startPoint x: 303, startPoint y: 60, endPoint x: 224, endPoint y: 53, distance: 79.2
click at [224, 53] on div "Edit Attachment × Name * Proof of Claim [9] AMX- U/S- $12, Cancel Save & Close" at bounding box center [370, 209] width 741 height 419
type input "POC [9] AMX- U/S- $12,"
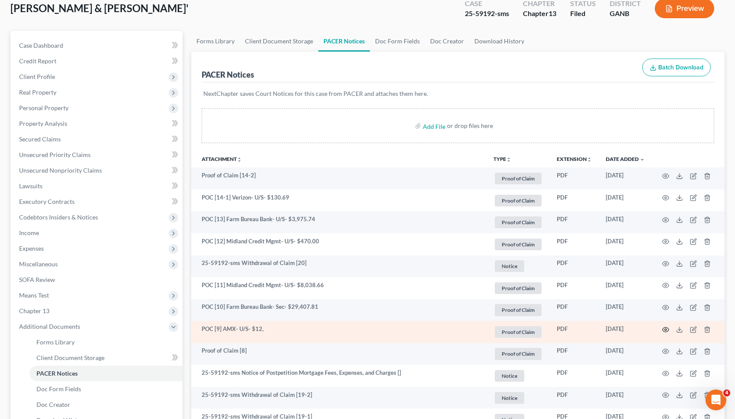
click at [668, 329] on icon "button" at bounding box center [665, 329] width 7 height 7
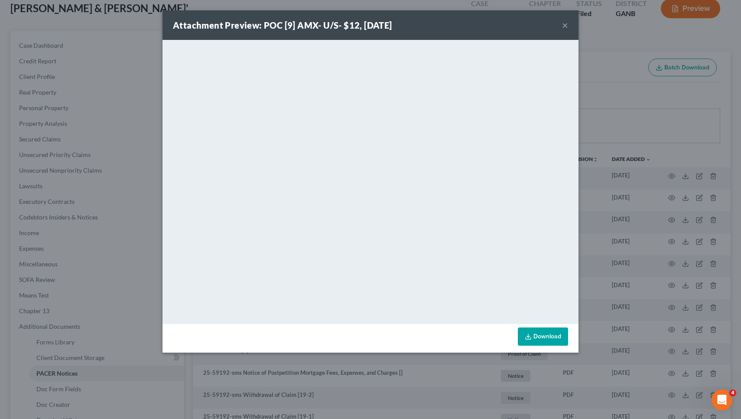
click at [564, 26] on button "×" at bounding box center [565, 25] width 6 height 10
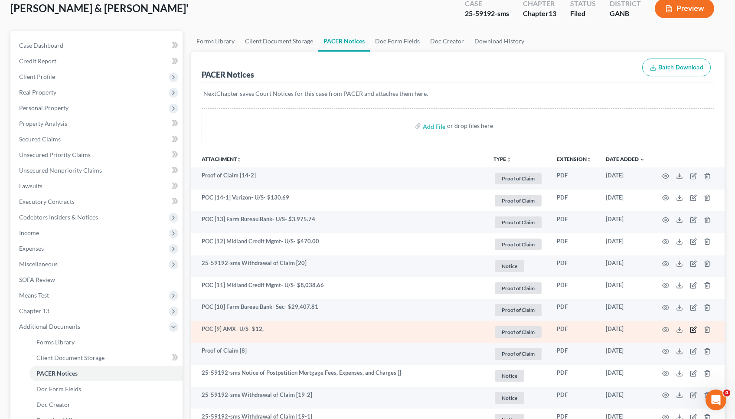
click at [692, 329] on icon "button" at bounding box center [694, 328] width 4 height 4
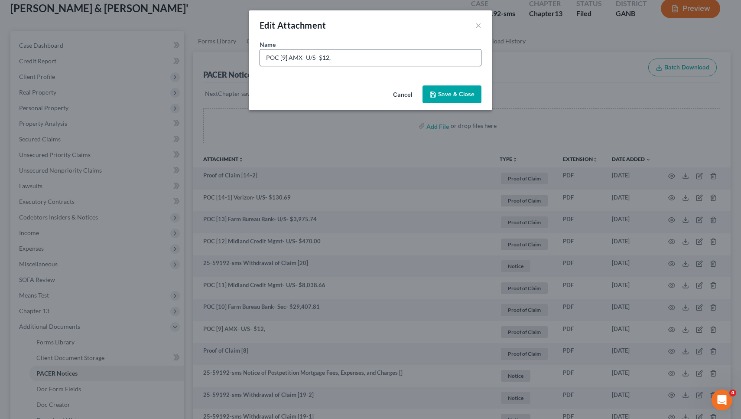
click at [458, 58] on input "POC [9] AMX- U/S- $12," at bounding box center [370, 57] width 221 height 16
type input "POC [9] AMX- U/S- $12,927.58"
click at [470, 94] on span "Save & Close" at bounding box center [456, 94] width 36 height 7
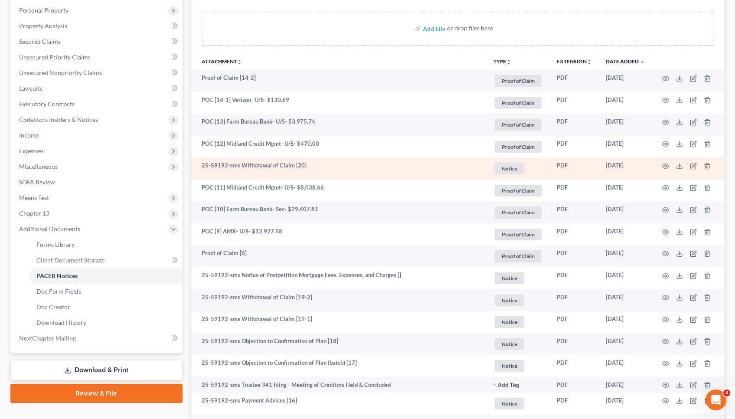
scroll to position [154, 0]
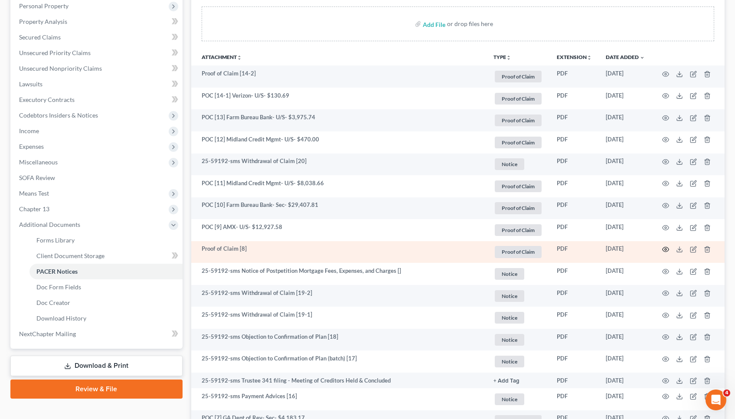
click at [665, 248] on icon "button" at bounding box center [665, 249] width 7 height 7
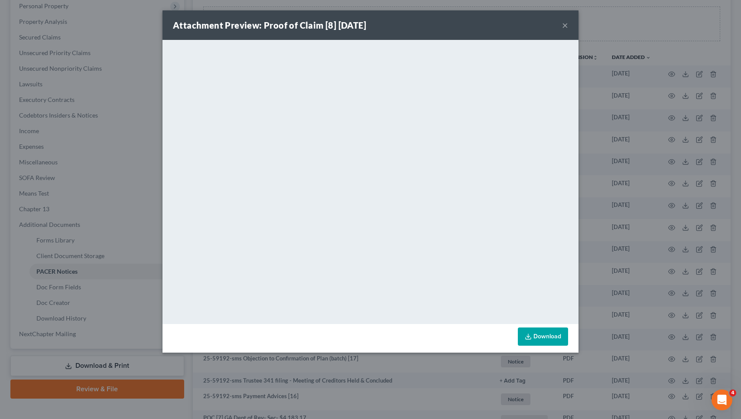
click at [564, 25] on button "×" at bounding box center [565, 25] width 6 height 10
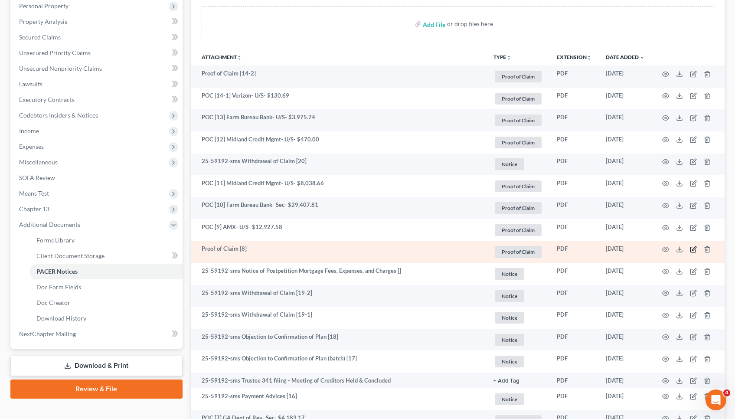
click at [695, 249] on icon "button" at bounding box center [692, 249] width 5 height 5
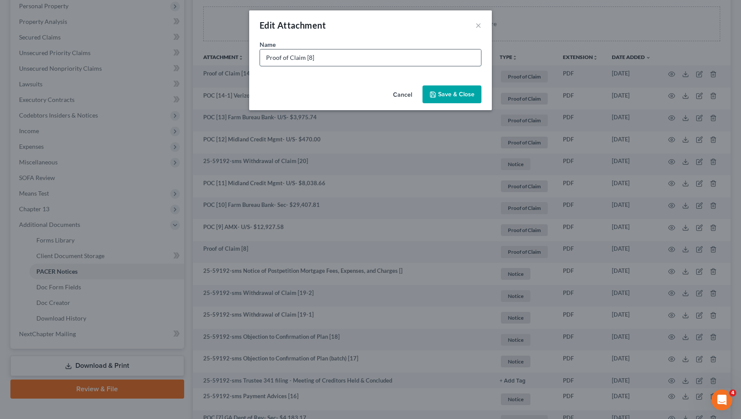
click at [470, 59] on input "Proof of Claim [8]" at bounding box center [370, 57] width 221 height 16
drag, startPoint x: 301, startPoint y: 57, endPoint x: 257, endPoint y: 55, distance: 43.8
click at [257, 55] on div "Name * Proof of Claim [8] AMX- U/S- $4,412.85" at bounding box center [370, 61] width 243 height 42
type input "POC [8] AMX- U/S- $4,412.85"
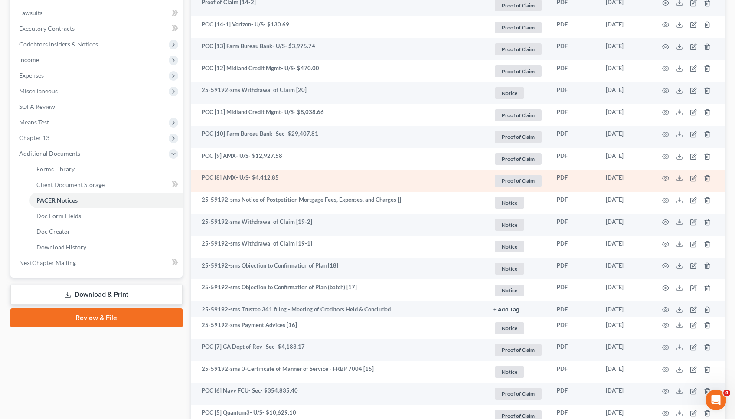
scroll to position [228, 0]
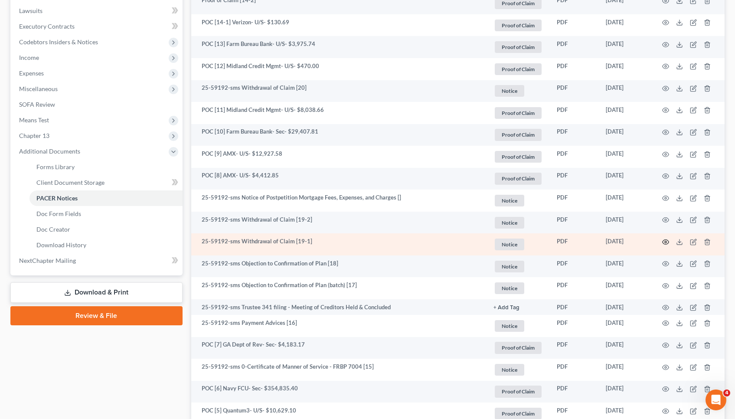
click at [664, 241] on icon "button" at bounding box center [665, 241] width 7 height 7
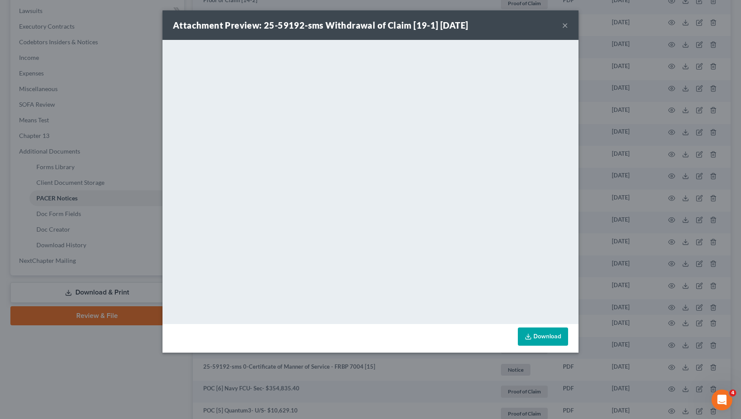
click at [563, 24] on button "×" at bounding box center [565, 25] width 6 height 10
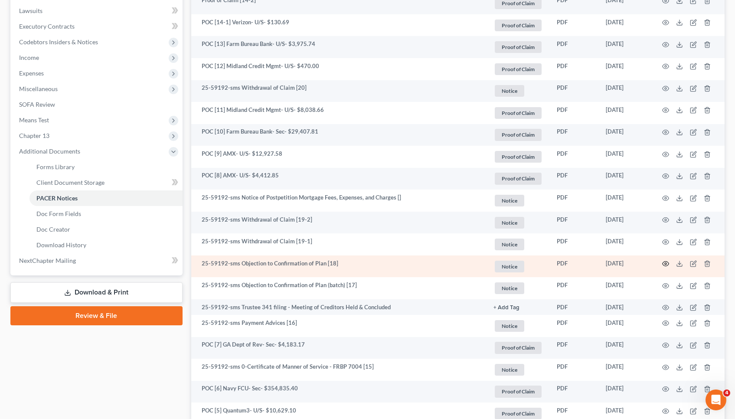
click at [665, 263] on icon "button" at bounding box center [665, 263] width 7 height 7
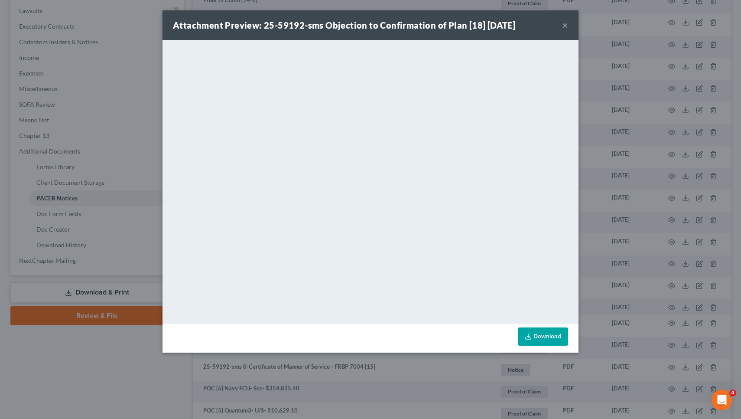
click at [569, 26] on div "Attachment Preview: 25-59192-sms Objection to Confirmation of Plan [18] 10/01/2…" at bounding box center [371, 24] width 416 height 29
click at [567, 26] on button "×" at bounding box center [565, 25] width 6 height 10
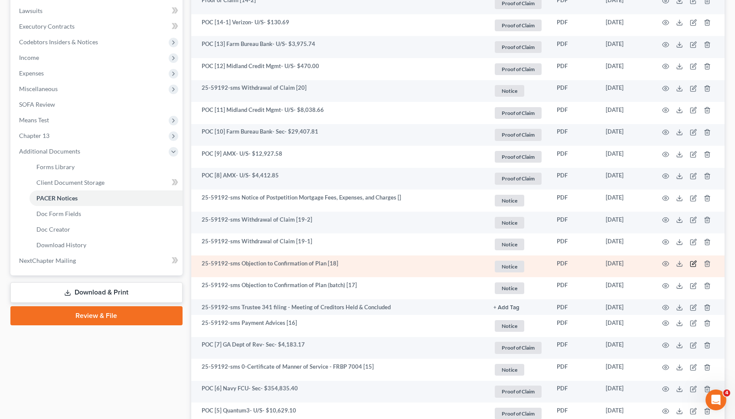
click at [693, 260] on icon "button" at bounding box center [693, 263] width 7 height 7
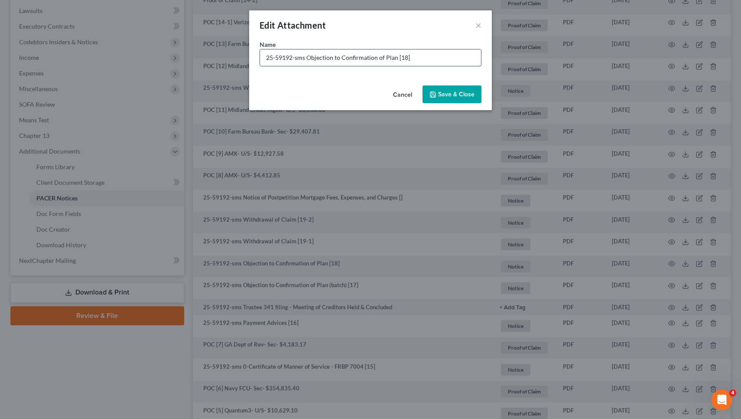
click at [457, 55] on input "25-59192-sms Objection to Confirmation of Plan [18]" at bounding box center [370, 57] width 221 height 16
type input "25-59192-sms Objection to Confirmation of Plan [18] Farm Bureau Bank for Tesla"
click at [453, 96] on span "Save & Close" at bounding box center [456, 94] width 36 height 7
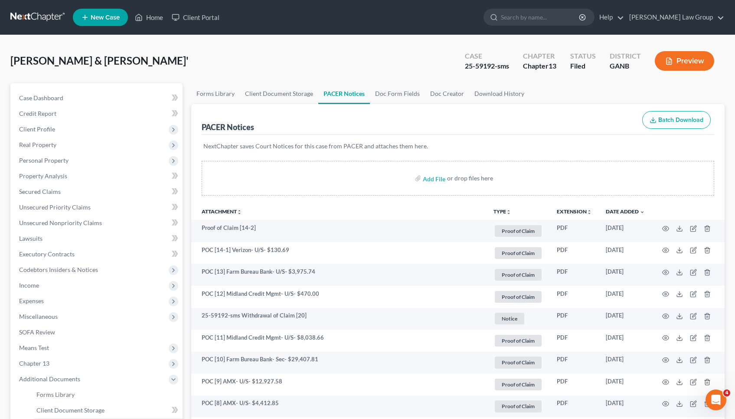
scroll to position [0, 0]
click at [157, 21] on link "Home" at bounding box center [148, 18] width 37 height 16
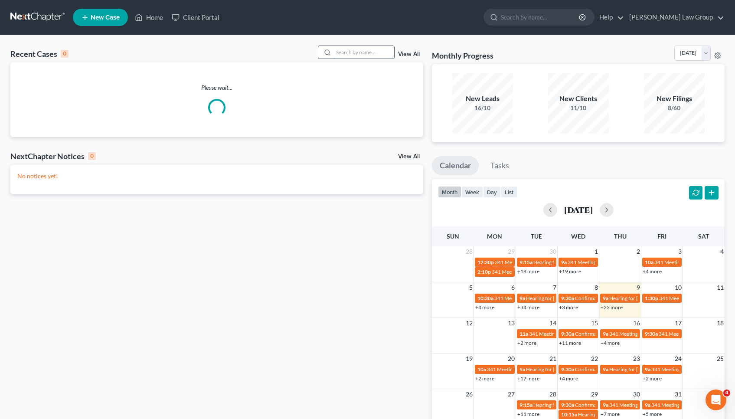
click at [357, 51] on input "search" at bounding box center [363, 52] width 61 height 13
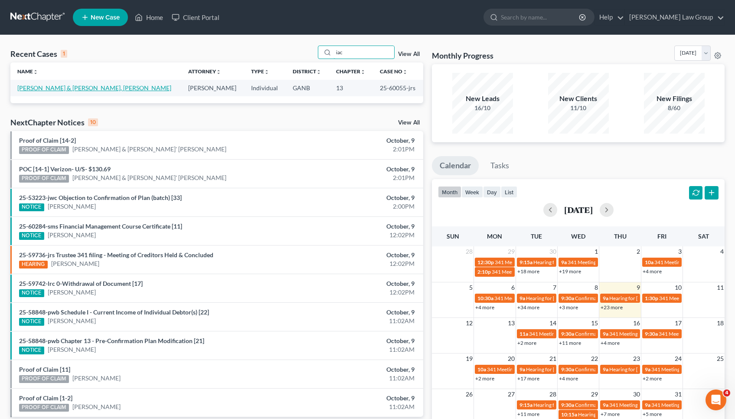
type input "iac"
click at [39, 87] on link "[PERSON_NAME] & [PERSON_NAME], [PERSON_NAME]" at bounding box center [94, 87] width 154 height 7
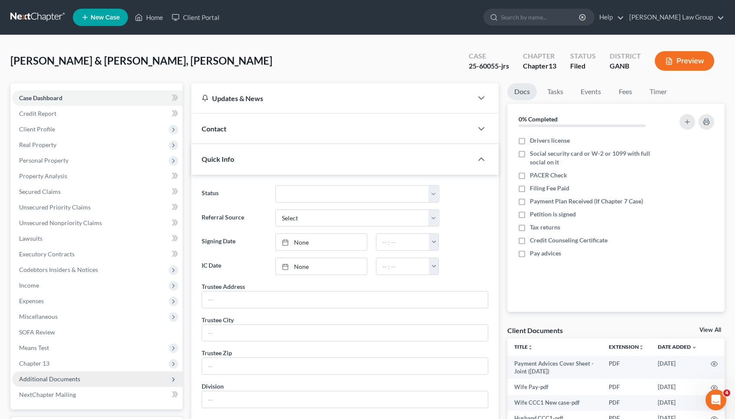
click at [73, 377] on span "Additional Documents" at bounding box center [49, 378] width 61 height 7
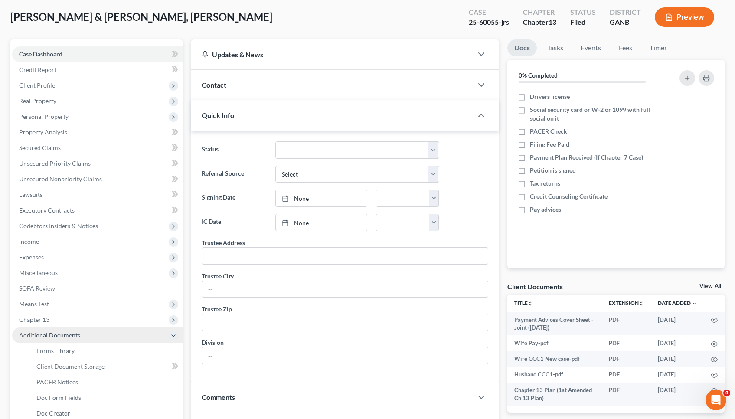
scroll to position [45, 0]
click at [73, 377] on span "PACER Notices" at bounding box center [57, 380] width 42 height 7
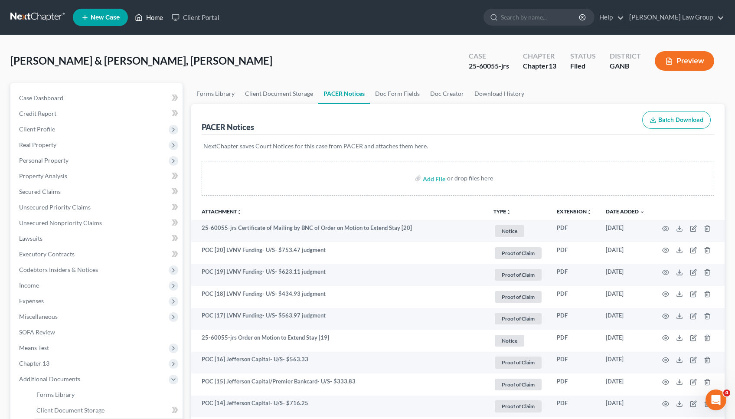
click at [153, 20] on link "Home" at bounding box center [148, 18] width 37 height 16
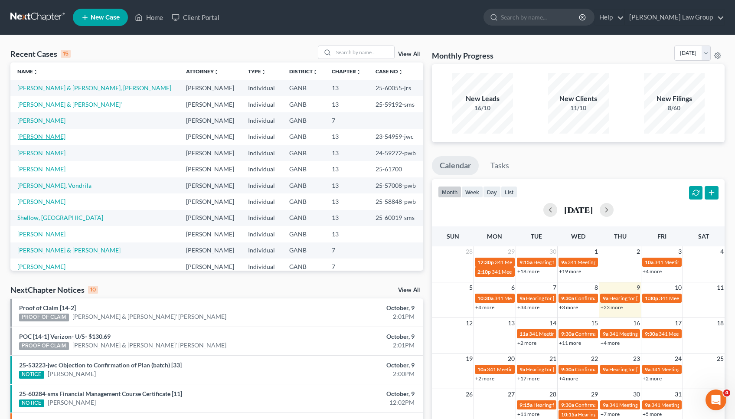
click at [43, 139] on link "[PERSON_NAME]" at bounding box center [41, 136] width 48 height 7
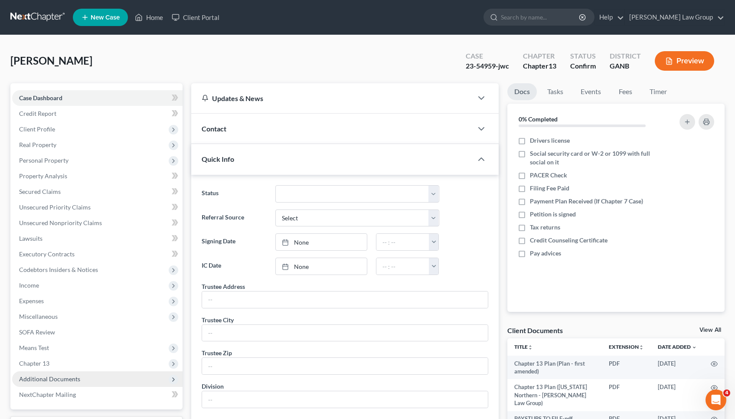
click at [52, 376] on span "Additional Documents" at bounding box center [49, 378] width 61 height 7
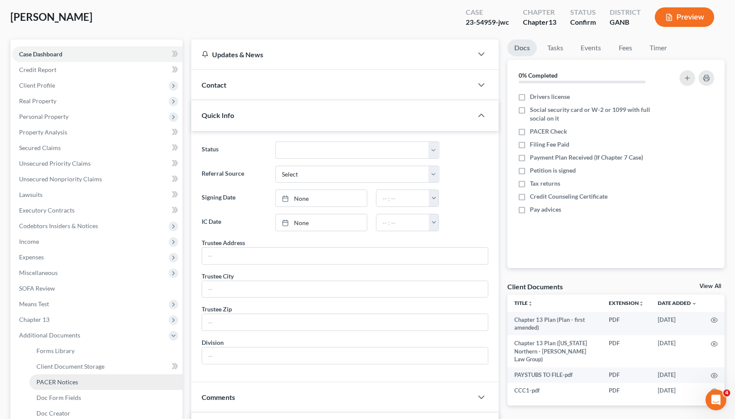
scroll to position [44, 0]
click at [52, 376] on link "PACER Notices" at bounding box center [105, 382] width 153 height 16
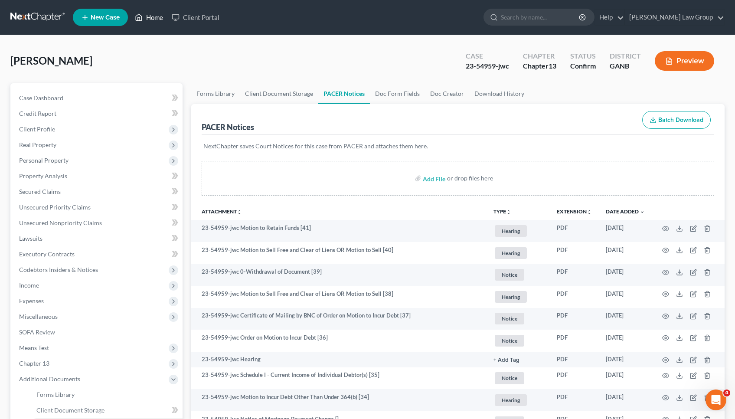
click at [157, 22] on link "Home" at bounding box center [148, 18] width 37 height 16
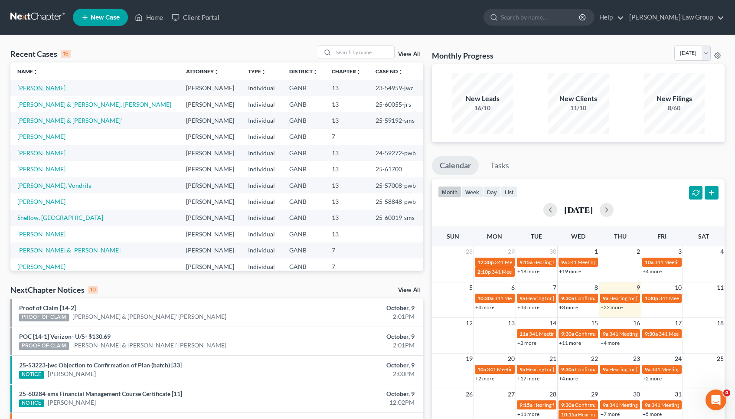
click at [45, 87] on link "[PERSON_NAME]" at bounding box center [41, 87] width 48 height 7
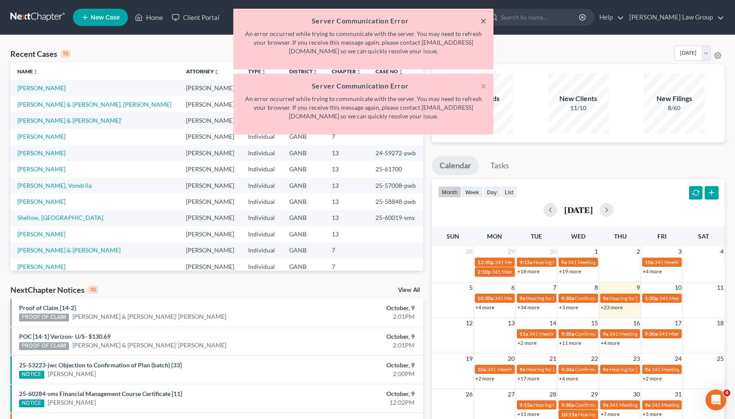
click at [485, 20] on button "×" at bounding box center [483, 21] width 6 height 10
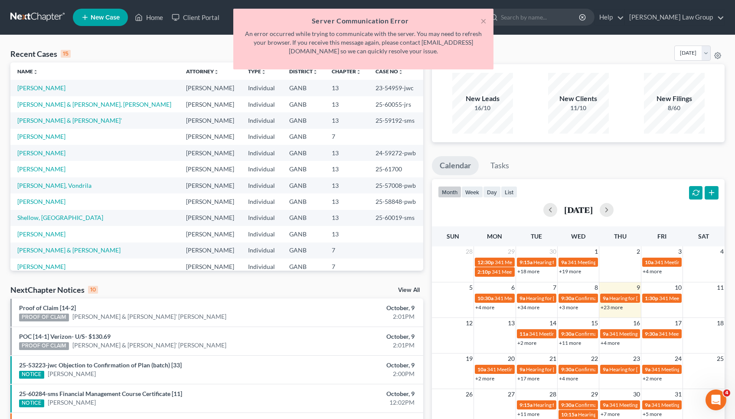
click at [485, 20] on button "×" at bounding box center [483, 21] width 6 height 10
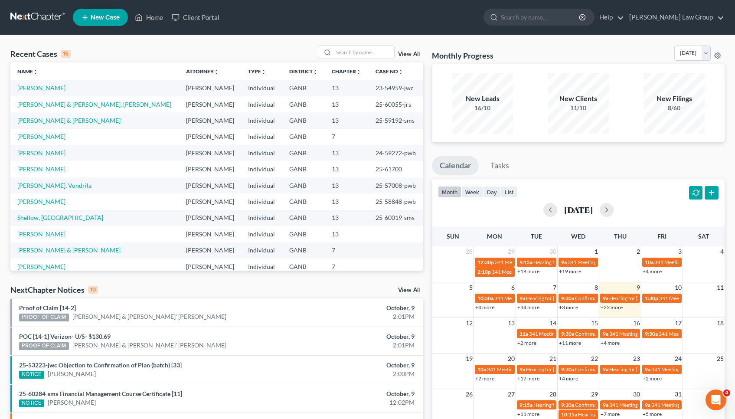
click at [264, 418] on div "25-59736-jrs Trustee 341 filing - Meeting of Creditors Held & Concluded HEARING…" at bounding box center [150, 427] width 270 height 18
click at [38, 87] on link "[PERSON_NAME]" at bounding box center [41, 87] width 48 height 7
click at [38, 89] on link "[PERSON_NAME]" at bounding box center [41, 87] width 48 height 7
click at [39, 83] on td "[PERSON_NAME]" at bounding box center [94, 88] width 169 height 16
click at [39, 90] on link "[PERSON_NAME]" at bounding box center [41, 87] width 48 height 7
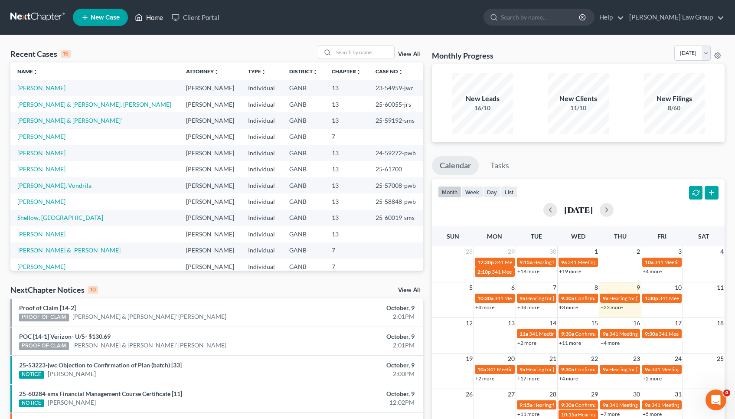
click at [153, 21] on link "Home" at bounding box center [148, 18] width 37 height 16
click at [153, 14] on link "Home" at bounding box center [148, 18] width 37 height 16
click at [42, 84] on link "[PERSON_NAME]" at bounding box center [41, 87] width 48 height 7
click at [42, 104] on link "[PERSON_NAME] & [PERSON_NAME], [PERSON_NAME]" at bounding box center [94, 104] width 154 height 7
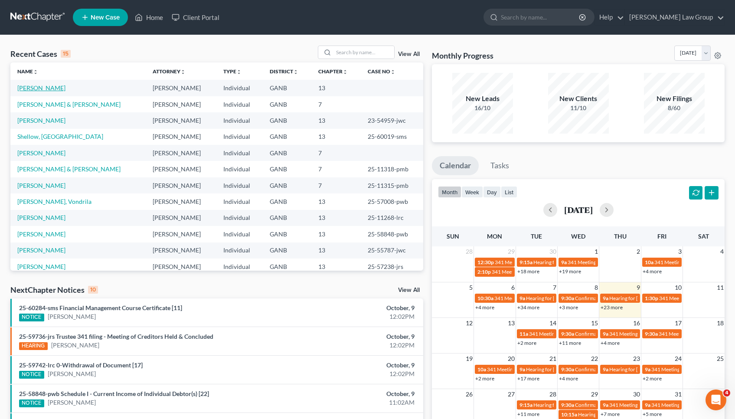
click at [52, 88] on link "[PERSON_NAME]" at bounding box center [41, 87] width 48 height 7
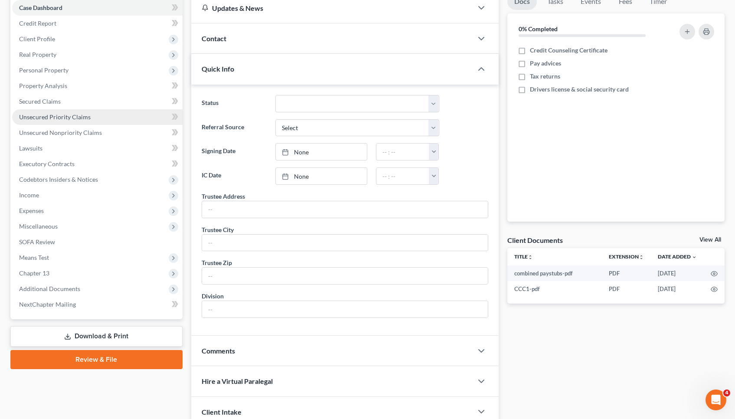
scroll to position [113, 0]
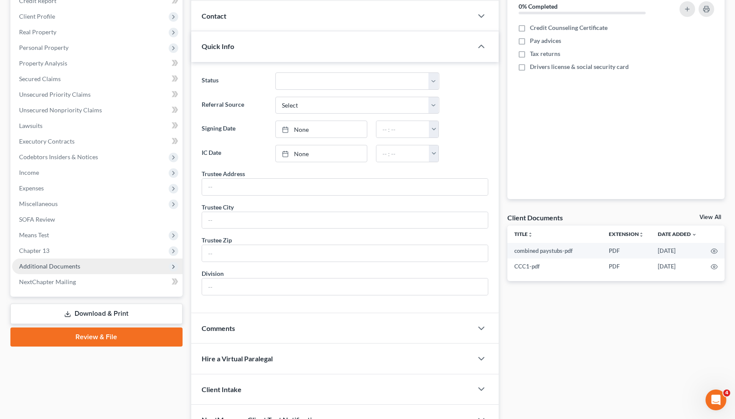
click at [44, 270] on span "Additional Documents" at bounding box center [97, 266] width 170 height 16
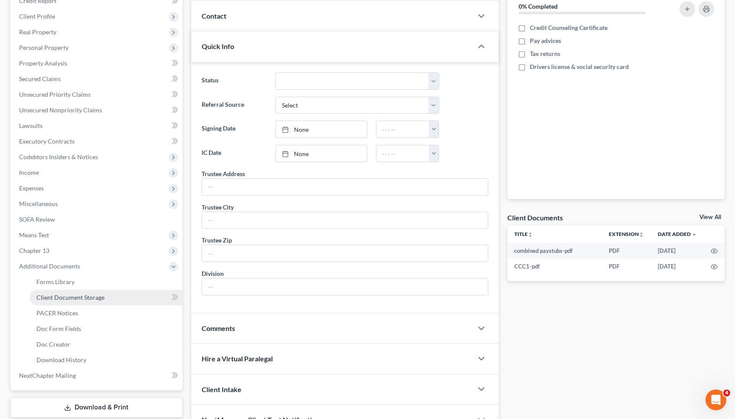
click at [63, 300] on span "Client Document Storage" at bounding box center [70, 296] width 68 height 7
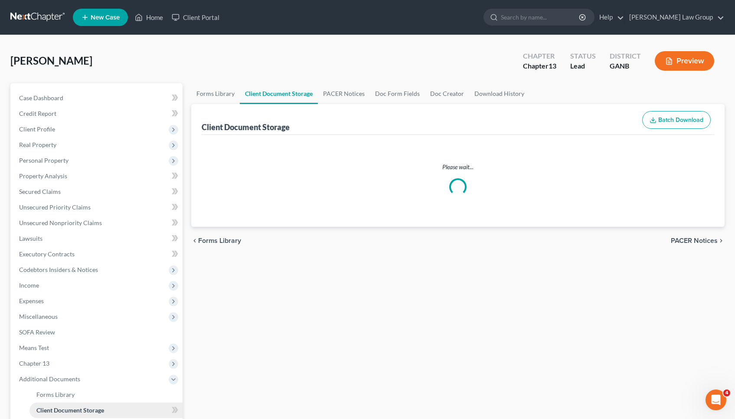
select select "5"
select select "35"
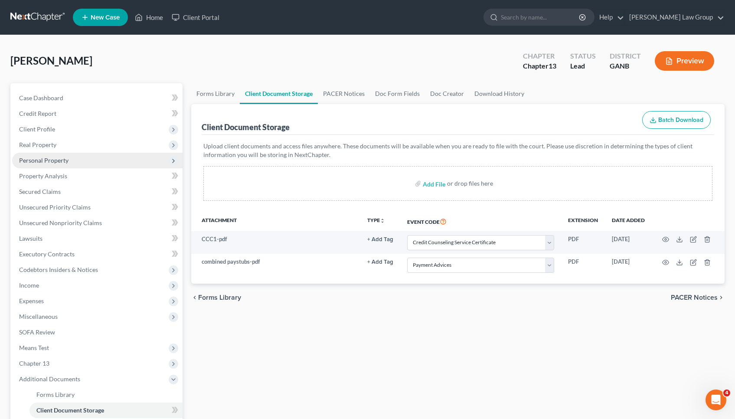
click at [107, 165] on span "Personal Property" at bounding box center [97, 161] width 170 height 16
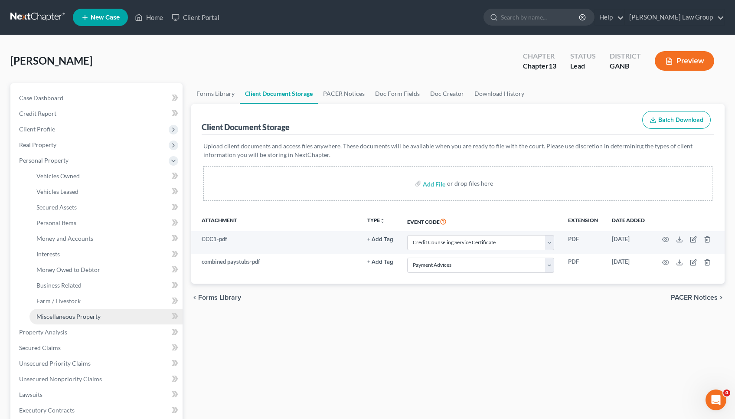
click at [99, 320] on link "Miscellaneous Property" at bounding box center [105, 317] width 153 height 16
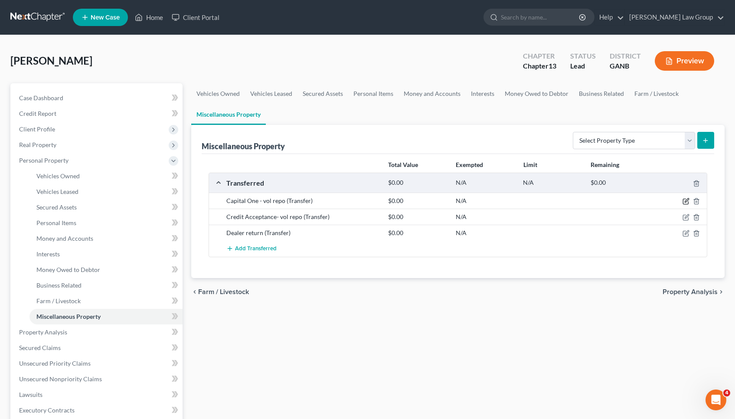
click at [686, 200] on icon "button" at bounding box center [686, 201] width 4 height 4
select select "Ordinary (within 2 years)"
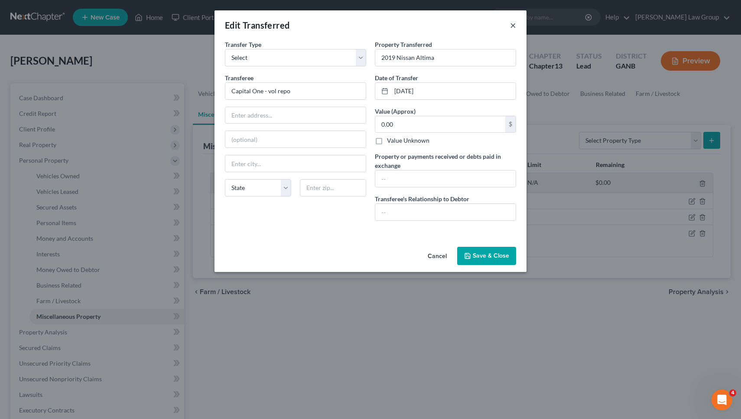
click at [514, 25] on button "×" at bounding box center [513, 25] width 6 height 10
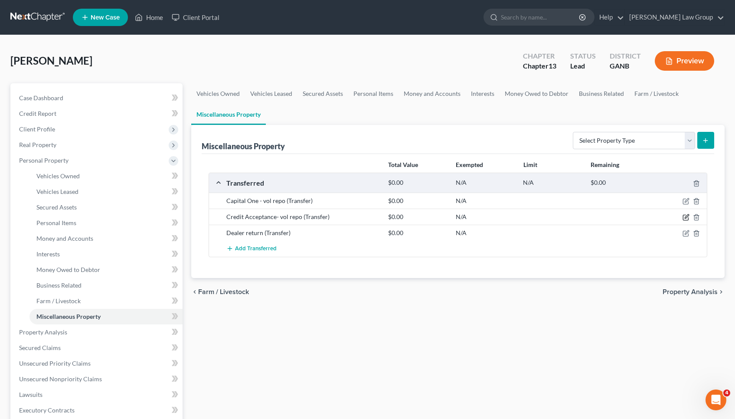
click at [685, 215] on icon "button" at bounding box center [685, 217] width 7 height 7
select select "Ordinary (within 2 years)"
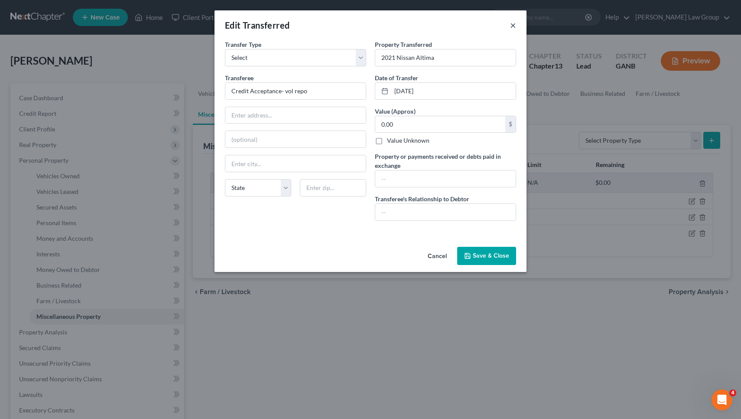
click at [513, 24] on button "×" at bounding box center [513, 25] width 6 height 10
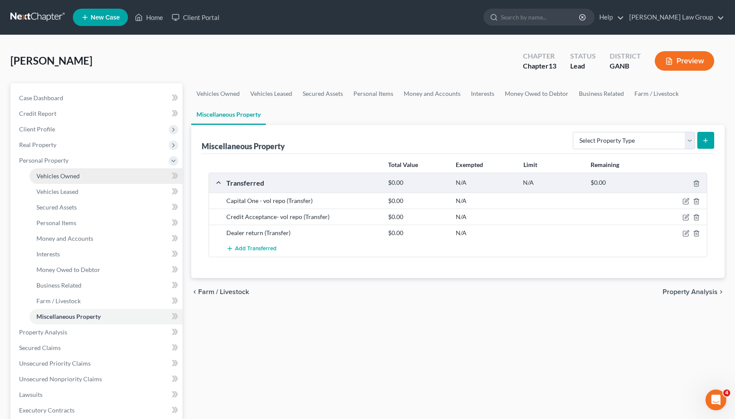
click at [94, 180] on link "Vehicles Owned" at bounding box center [105, 176] width 153 height 16
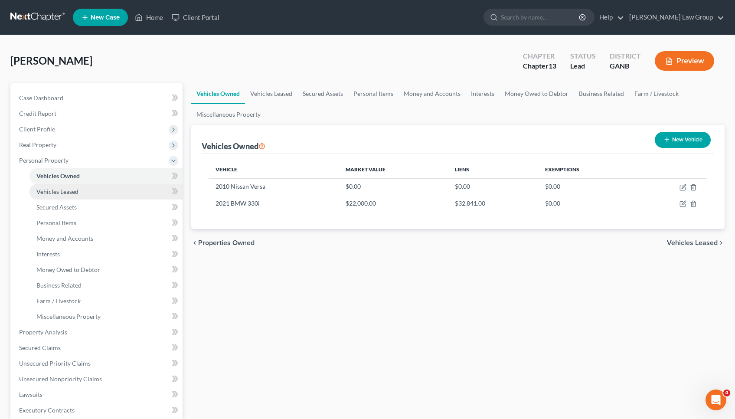
click at [93, 193] on link "Vehicles Leased" at bounding box center [105, 192] width 153 height 16
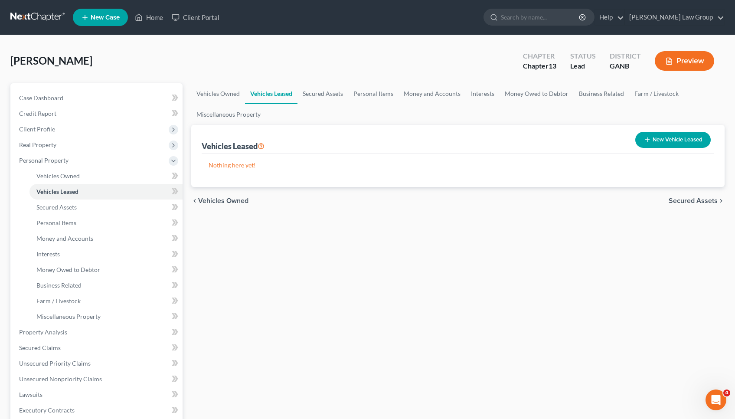
click at [694, 200] on span "Secured Assets" at bounding box center [692, 200] width 49 height 7
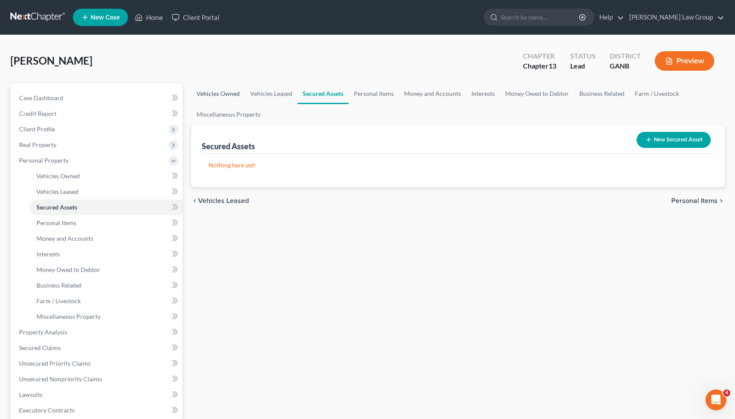
click at [231, 94] on link "Vehicles Owned" at bounding box center [218, 93] width 54 height 21
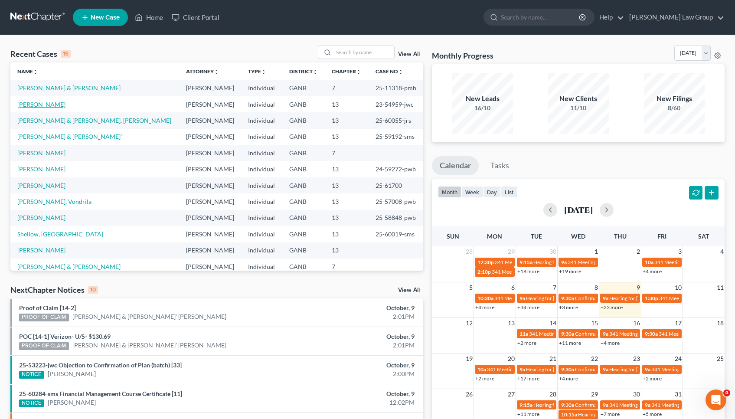
click at [45, 104] on link "[PERSON_NAME]" at bounding box center [41, 104] width 48 height 7
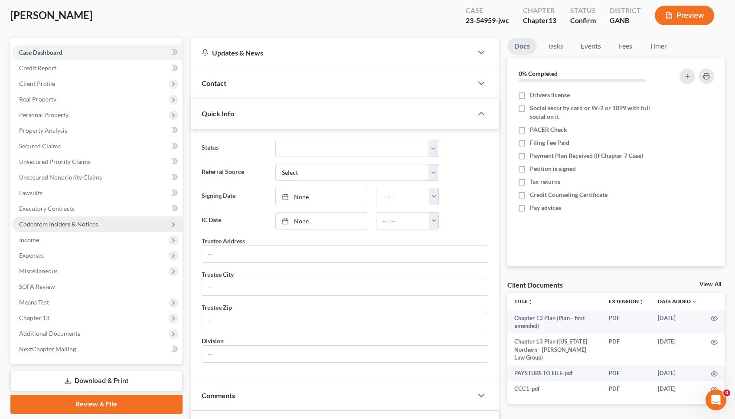
scroll to position [59, 0]
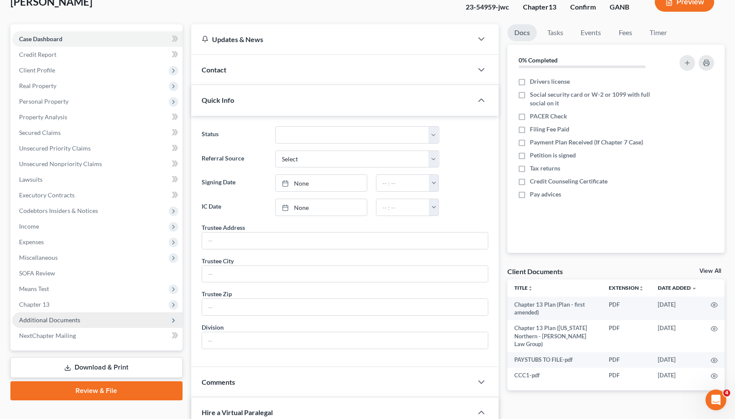
click at [48, 323] on span "Additional Documents" at bounding box center [49, 319] width 61 height 7
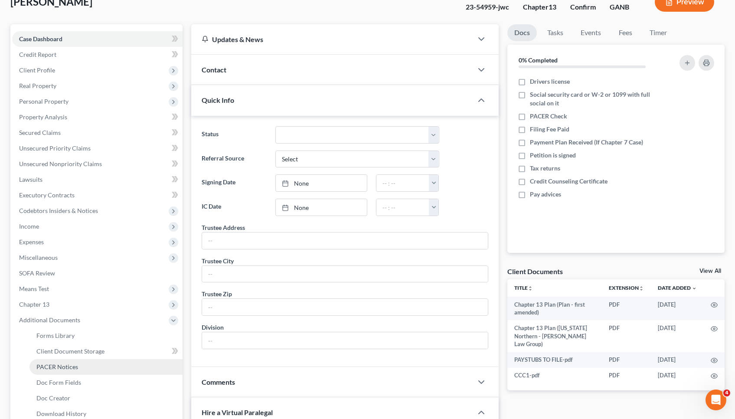
click at [49, 366] on span "PACER Notices" at bounding box center [57, 366] width 42 height 7
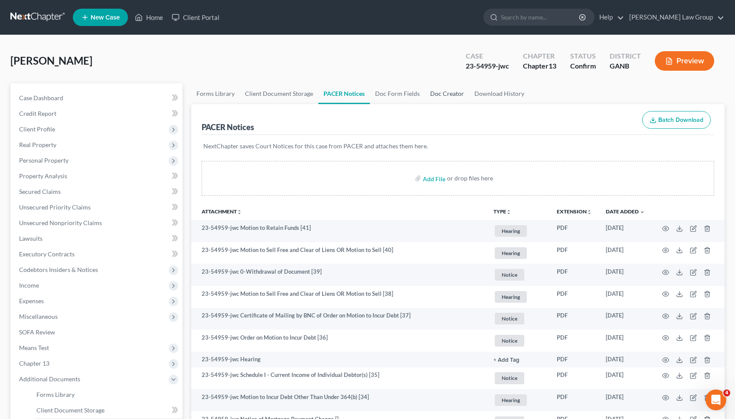
click at [453, 93] on link "Doc Creator" at bounding box center [447, 93] width 44 height 21
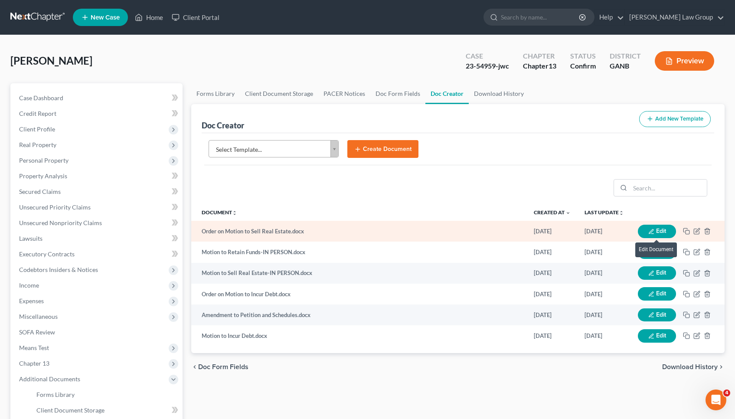
click at [654, 230] on button "Edit" at bounding box center [657, 231] width 38 height 13
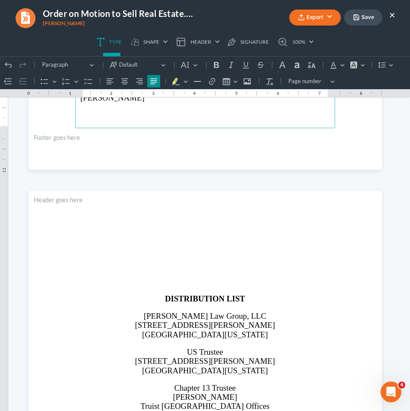
scroll to position [928, 0]
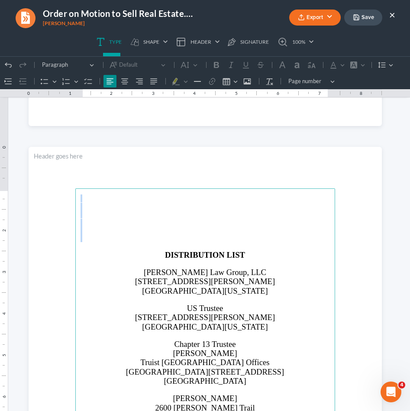
drag, startPoint x: 228, startPoint y: 237, endPoint x: 228, endPoint y: 186, distance: 50.7
click at [228, 186] on section "DISTRIBUTION LIST [PERSON_NAME] Law Group, LLC [STREET_ADDRESS][PERSON_NAME][US…" at bounding box center [206, 376] width 354 height 458
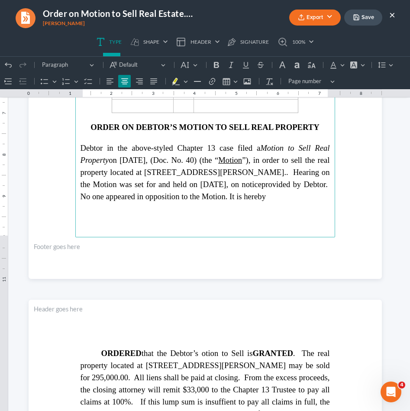
scroll to position [298, 0]
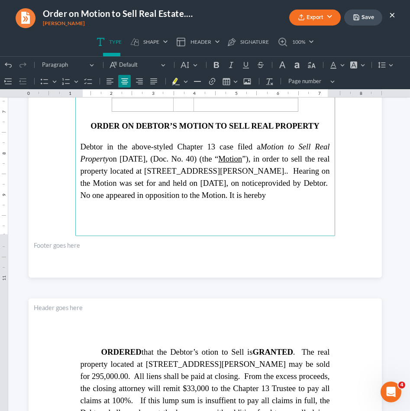
click at [322, 169] on span "Debtor in the above-styled Chapter 13 case filed a Motion to Sell Real Property…" at bounding box center [206, 165] width 250 height 46
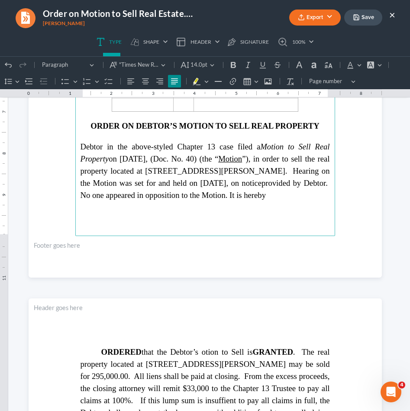
click at [92, 179] on span "Debtor in the above-styled Chapter 13 case filed a Motion to Sell Real Property…" at bounding box center [206, 165] width 250 height 46
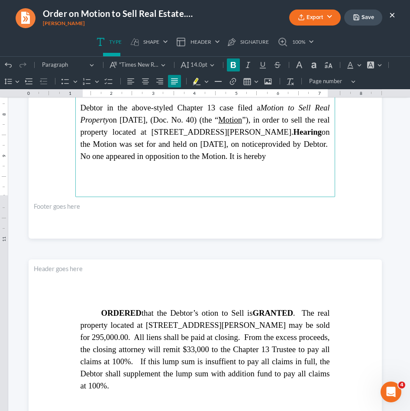
scroll to position [342, 0]
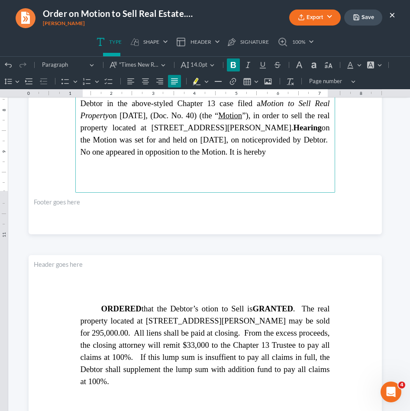
click at [203, 310] on span "hat the Debtor’s otion to Sell is GRANTED . The real property located at [STREE…" at bounding box center [206, 345] width 250 height 82
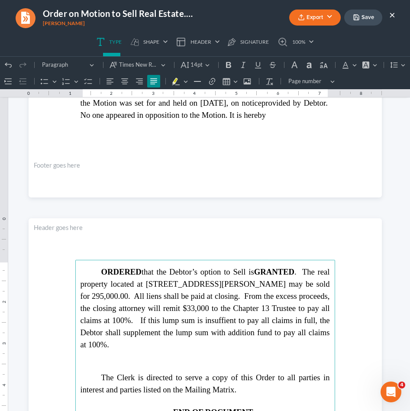
scroll to position [360, 0]
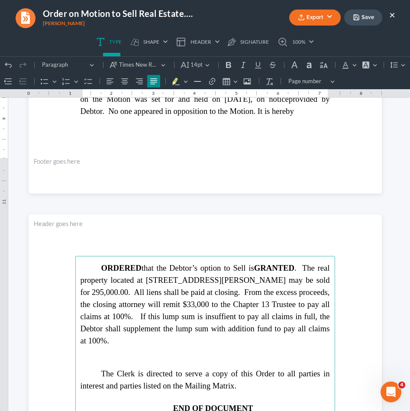
scroll to position [379, 0]
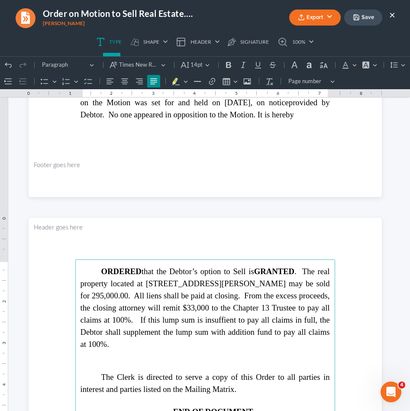
click at [248, 331] on span "hat the Debtor’s option to Sell is GRANTED . The real property located at [STRE…" at bounding box center [206, 308] width 250 height 82
click at [270, 332] on span "hat the Debtor’s option to Sell is GRANTED . The real property located at [STRE…" at bounding box center [206, 308] width 250 height 82
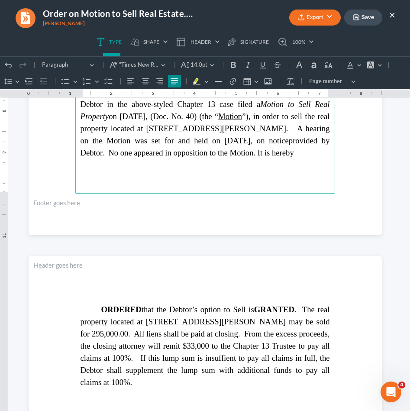
scroll to position [343, 0]
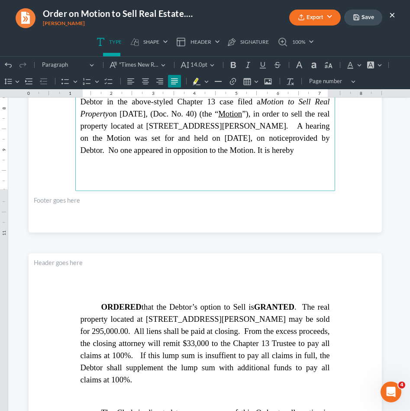
click at [213, 354] on span "hat the Debtor’s option to Sell is GRANTED . The real property located at [STRE…" at bounding box center [206, 344] width 250 height 82
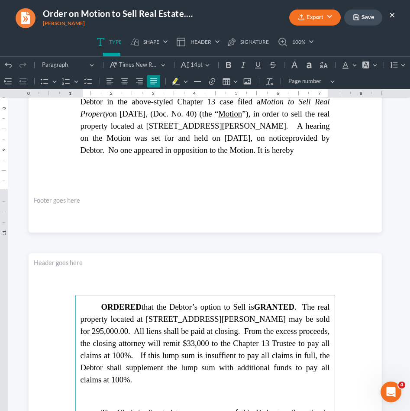
click at [222, 354] on span "hat the Debtor’s option to Sell is GRANTED . The real property located at [STRE…" at bounding box center [206, 344] width 250 height 82
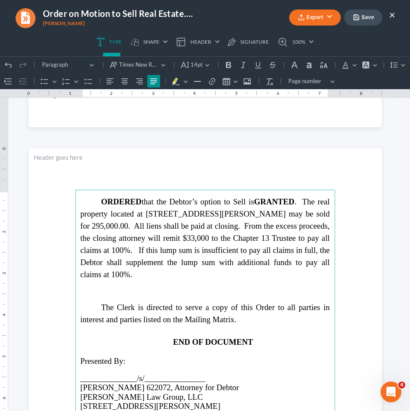
scroll to position [450, 0]
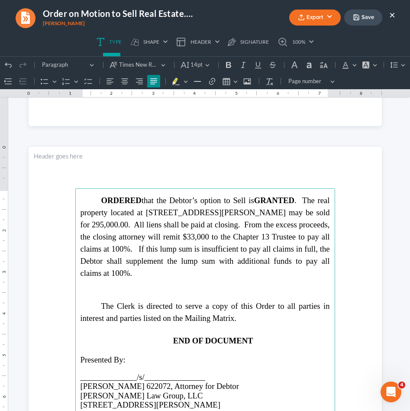
click at [235, 293] on p "Rich Text Editor, page-1-main" at bounding box center [206, 295] width 250 height 10
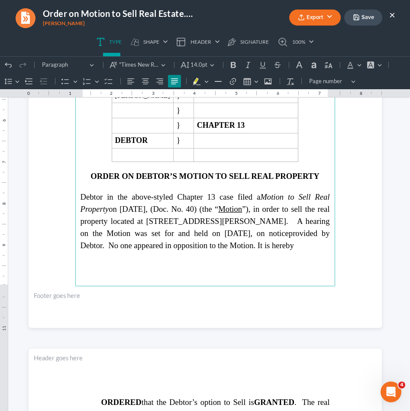
scroll to position [200, 0]
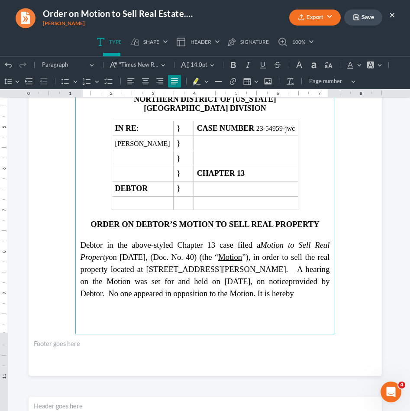
click at [314, 264] on span "Debtor in the above-styled Chapter 13 case filed a Motion to Sell Real Property…" at bounding box center [206, 264] width 250 height 46
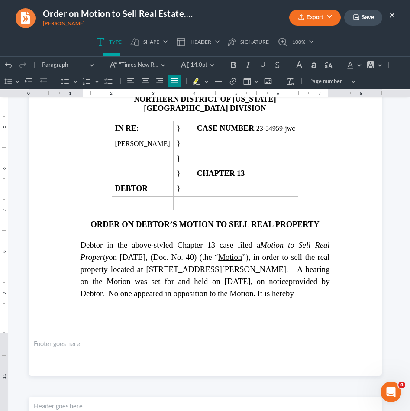
click at [366, 16] on button "Save" at bounding box center [364, 18] width 38 height 16
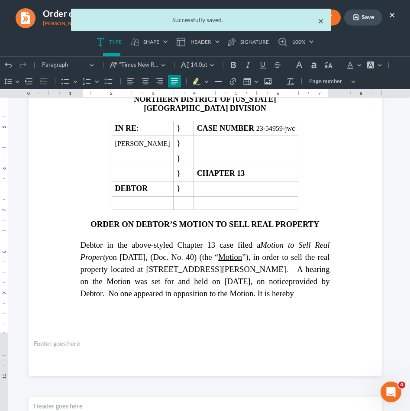
click at [319, 18] on button "×" at bounding box center [321, 21] width 6 height 10
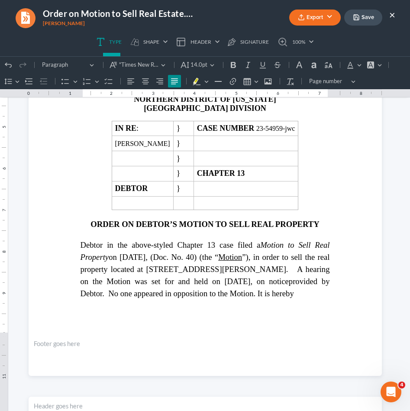
click at [319, 18] on button "Export" at bounding box center [316, 18] width 52 height 16
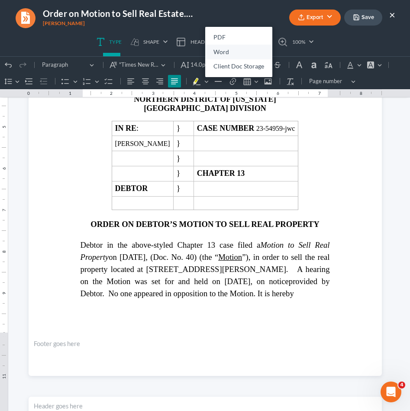
click at [238, 50] on link "Word" at bounding box center [238, 52] width 67 height 15
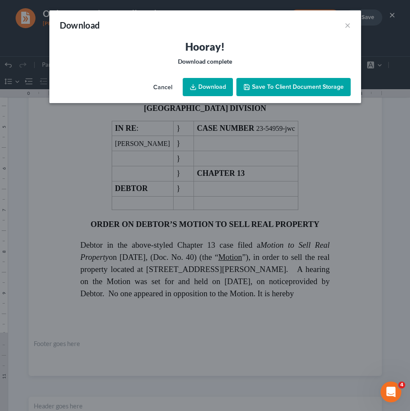
click at [210, 87] on link "Download" at bounding box center [208, 87] width 50 height 18
